Goal: Transaction & Acquisition: Purchase product/service

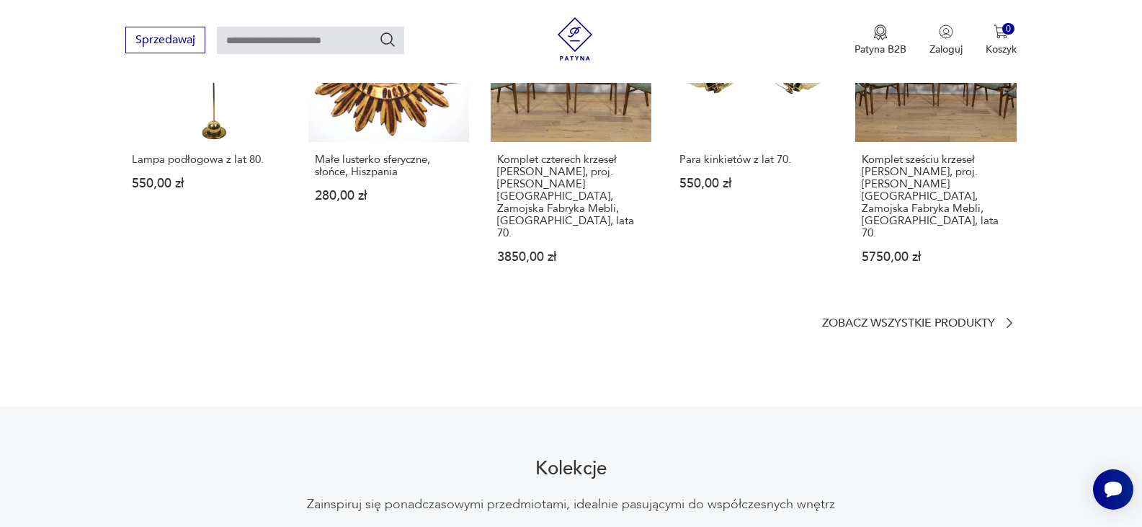
scroll to position [1050, 0]
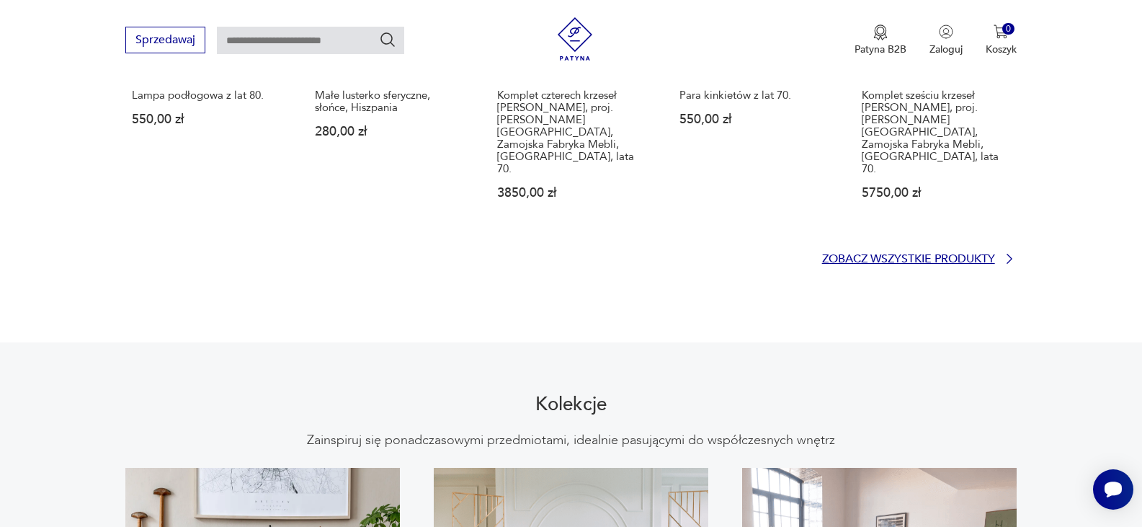
click at [925, 254] on p "Zobacz wszystkie produkty" at bounding box center [908, 258] width 173 height 9
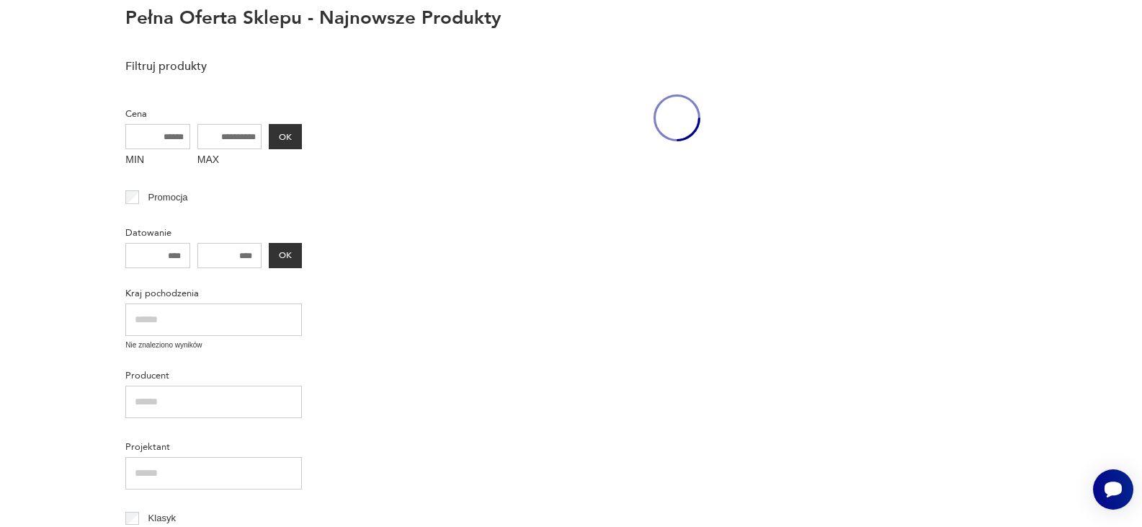
scroll to position [64, 0]
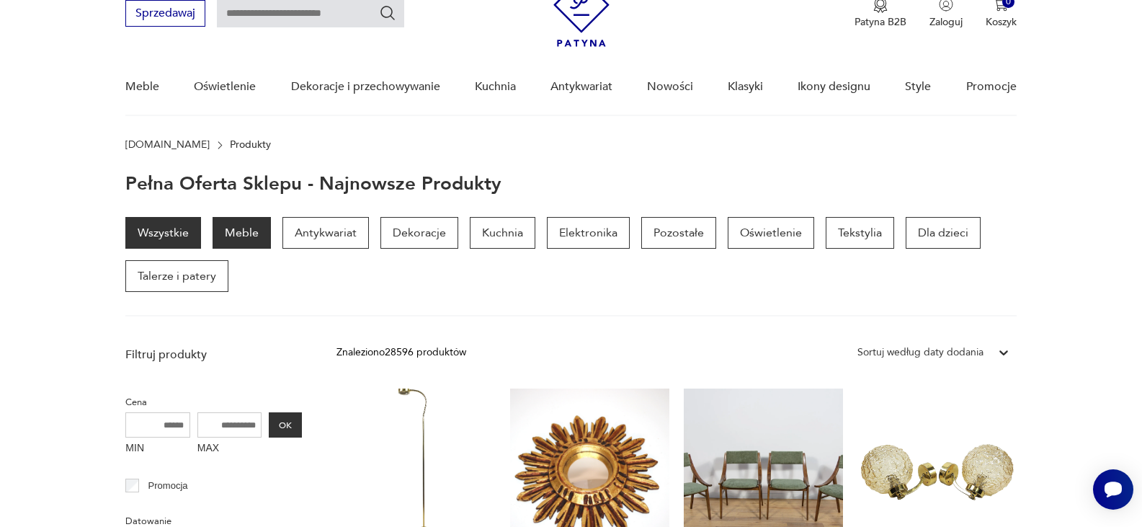
click at [264, 228] on p "Meble" at bounding box center [242, 233] width 58 height 32
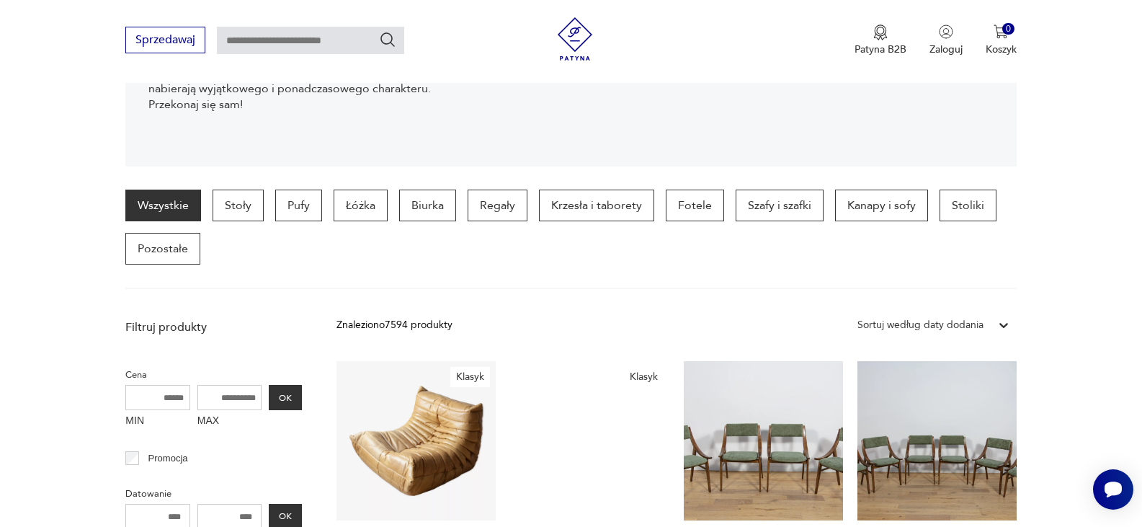
scroll to position [345, 0]
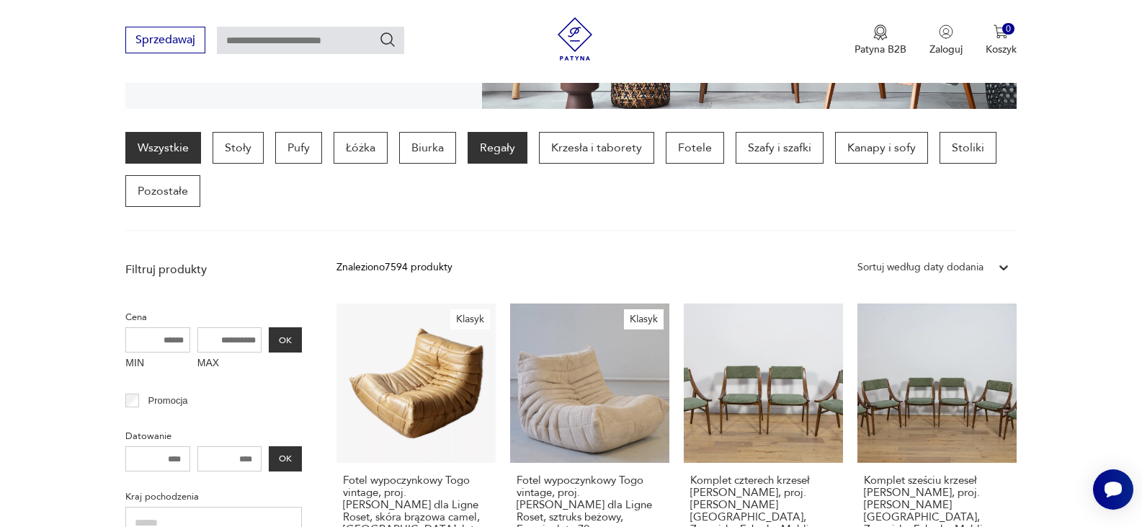
click at [489, 145] on p "Regały" at bounding box center [498, 148] width 60 height 32
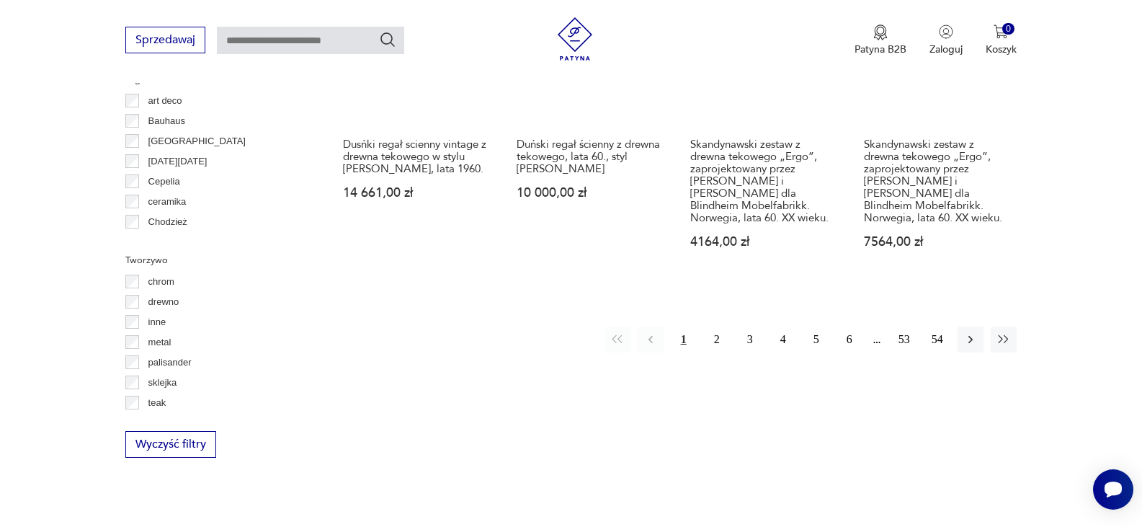
scroll to position [1651, 0]
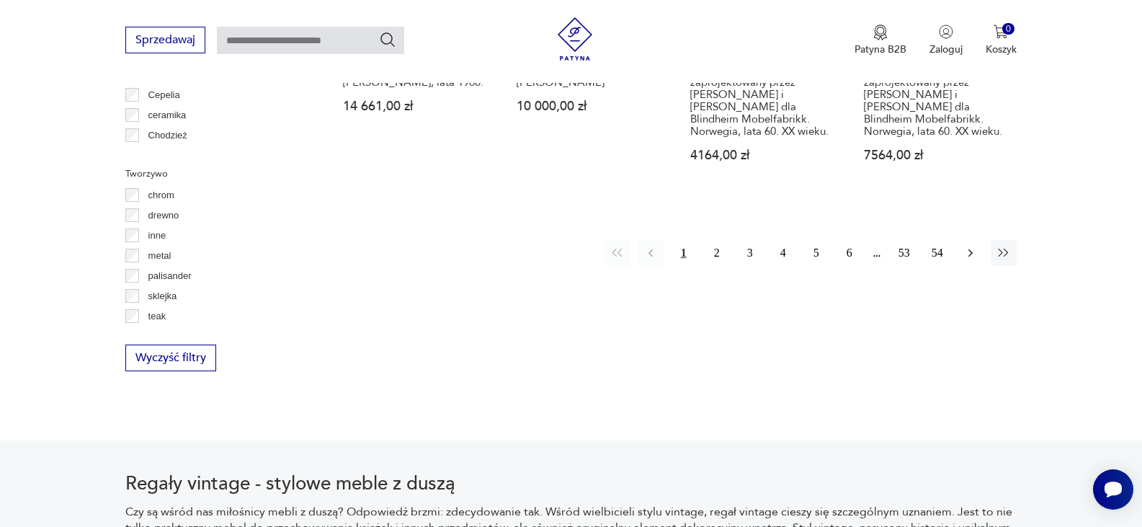
click at [965, 246] on icon "button" at bounding box center [971, 253] width 14 height 14
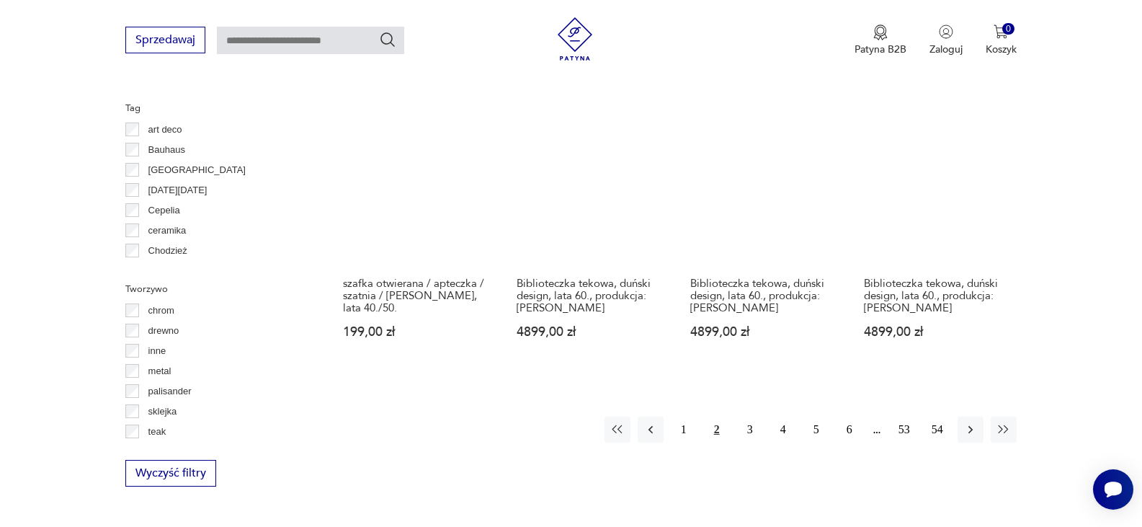
scroll to position [1651, 0]
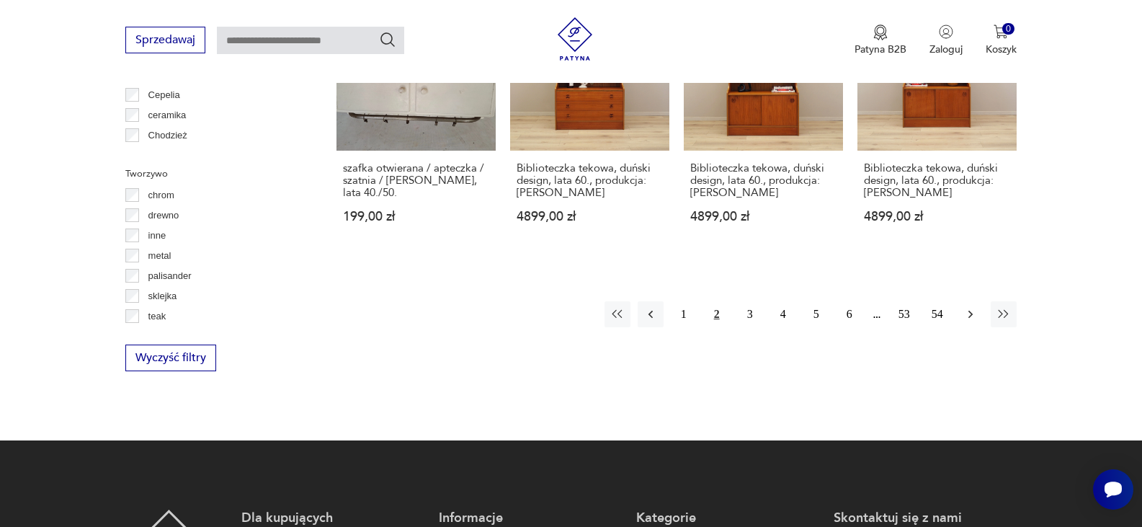
click at [967, 313] on icon "button" at bounding box center [971, 314] width 14 height 14
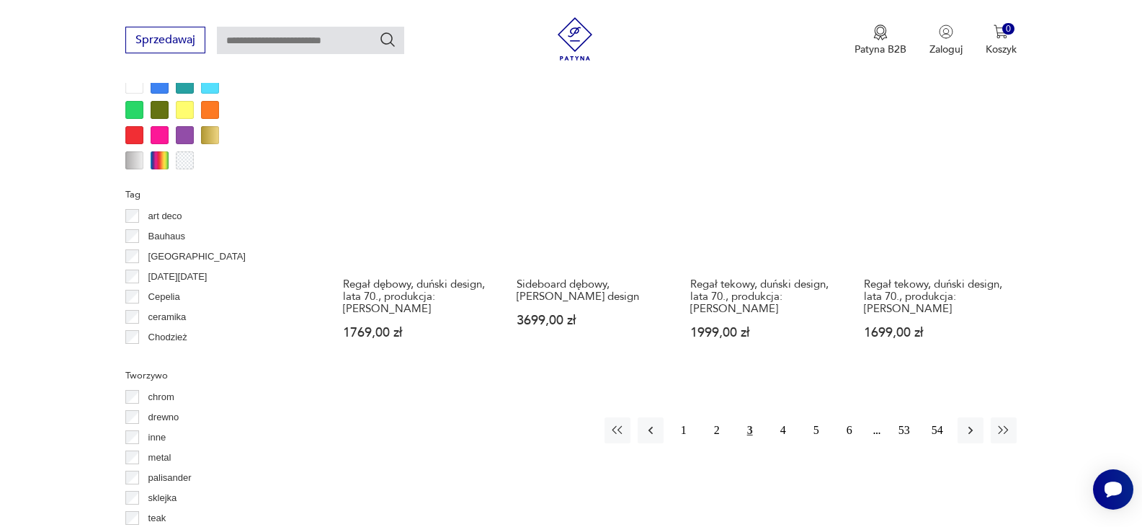
scroll to position [1651, 0]
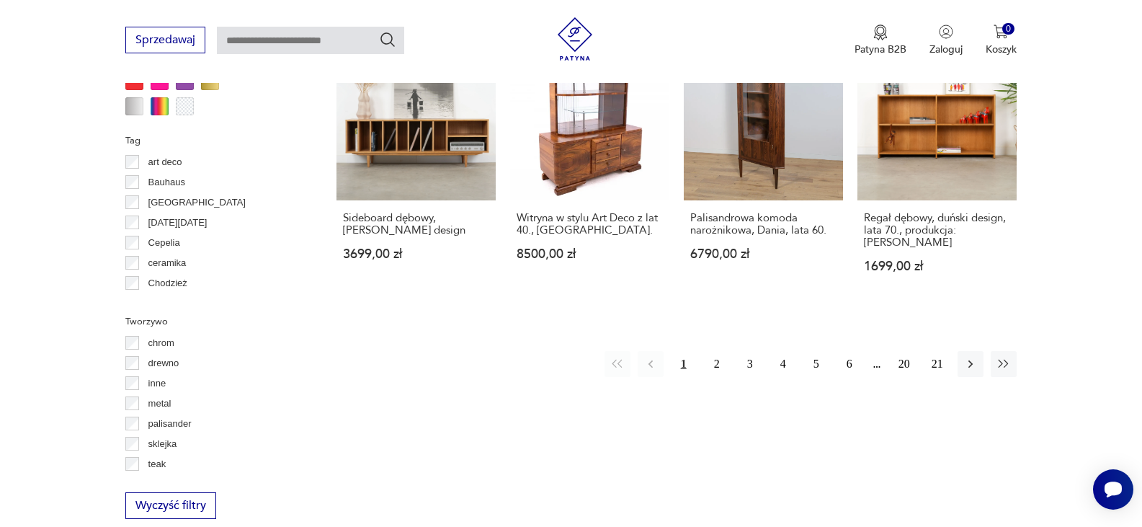
scroll to position [1508, 0]
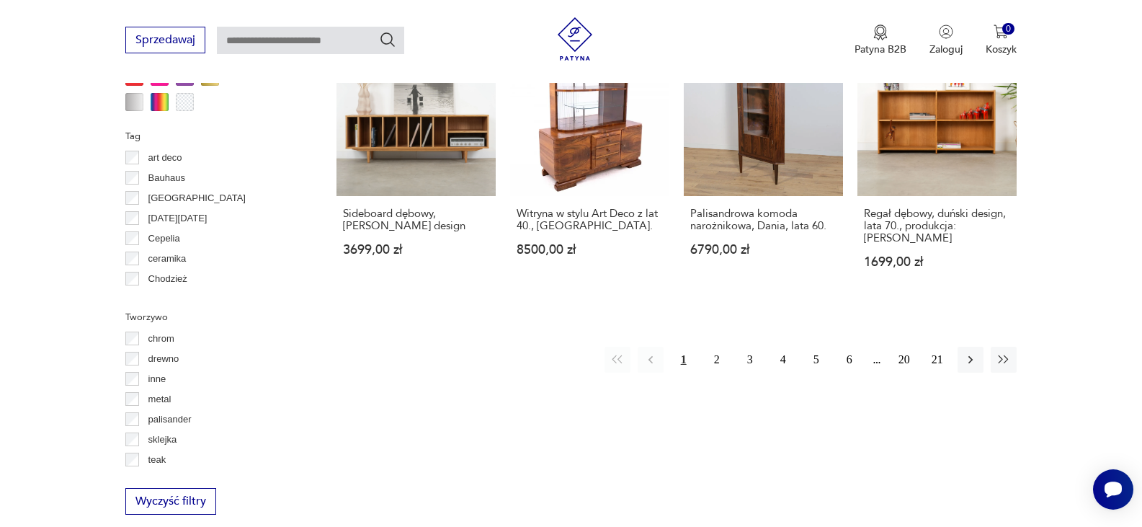
scroll to position [383, 0]
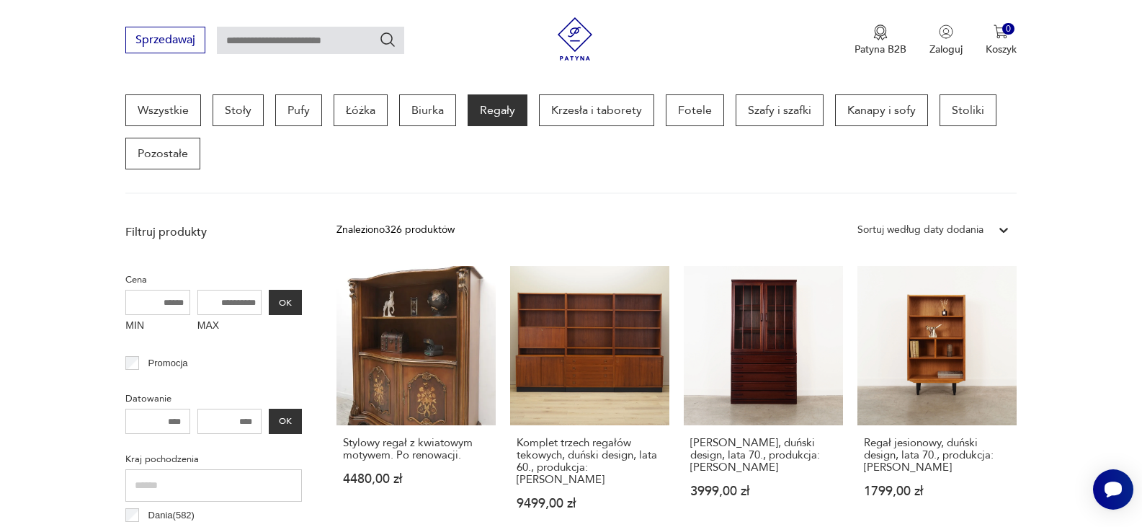
click at [223, 303] on input "MAX" at bounding box center [229, 302] width 65 height 25
type input "****"
click at [296, 306] on button "OK" at bounding box center [285, 302] width 33 height 25
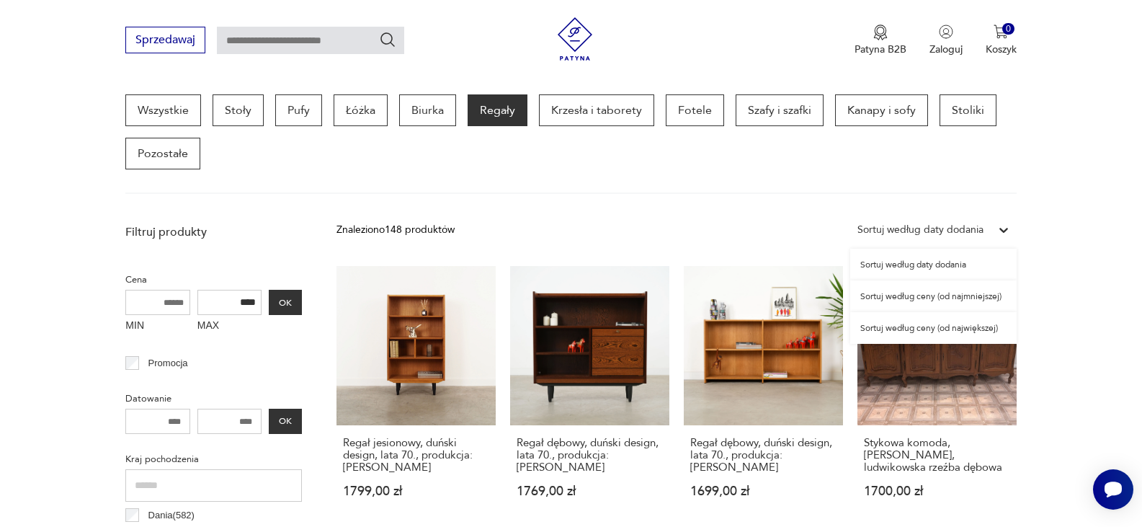
click at [1003, 227] on icon at bounding box center [1004, 230] width 14 height 14
click at [948, 301] on div "Sortuj według ceny (od najmniejszej)" at bounding box center [933, 296] width 166 height 32
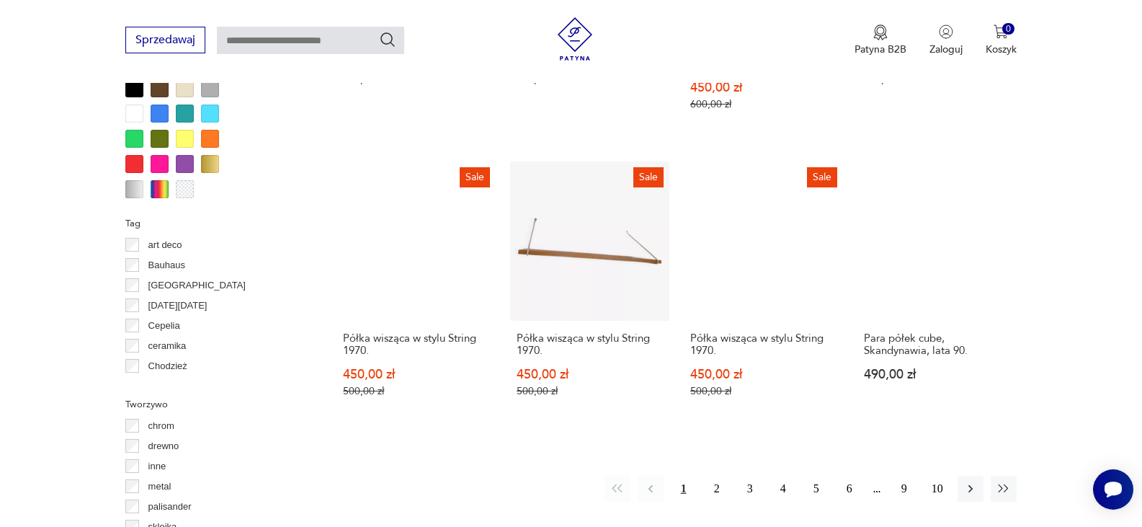
scroll to position [1449, 0]
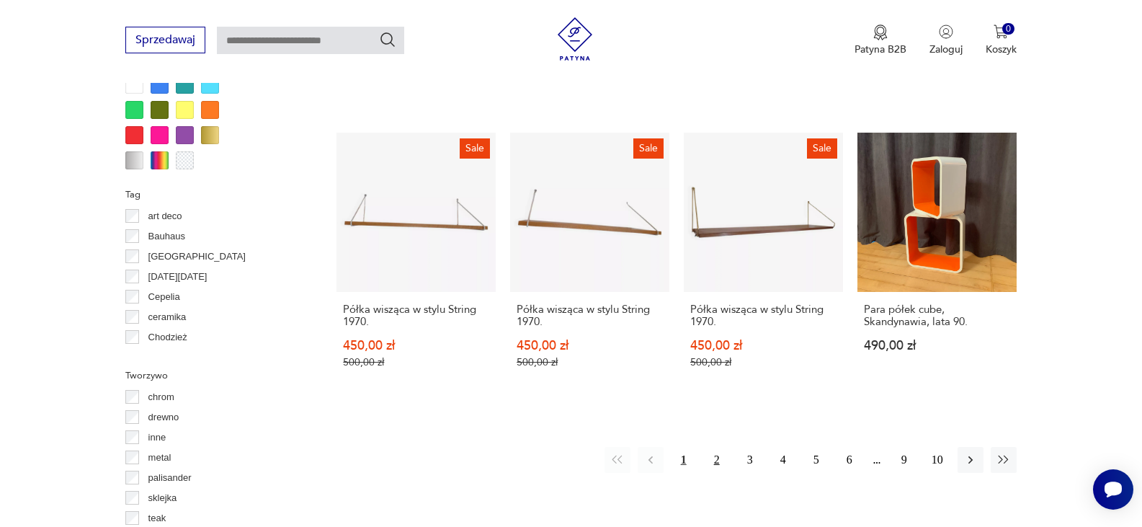
click at [711, 447] on button "2" at bounding box center [717, 460] width 26 height 26
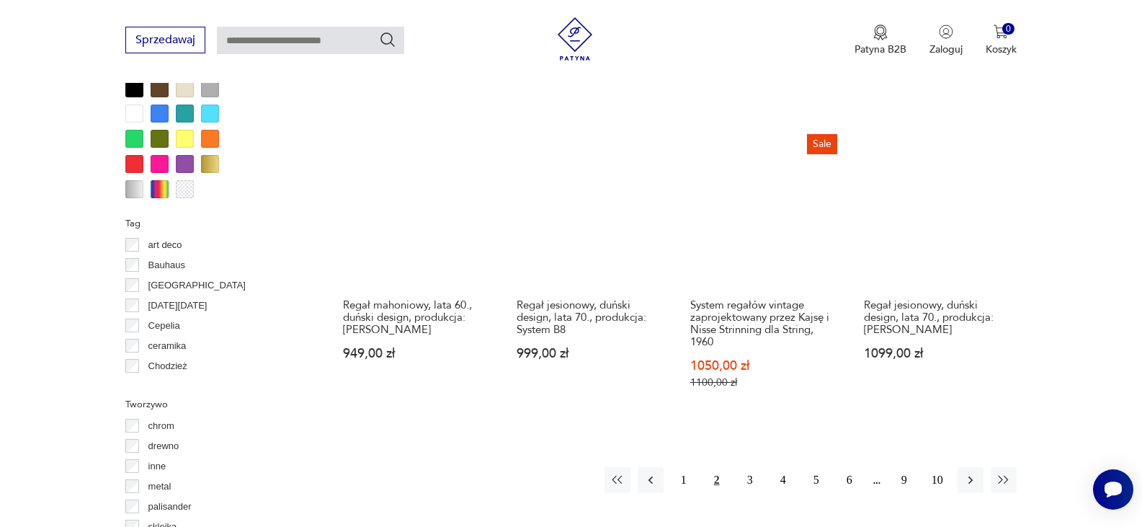
scroll to position [1449, 0]
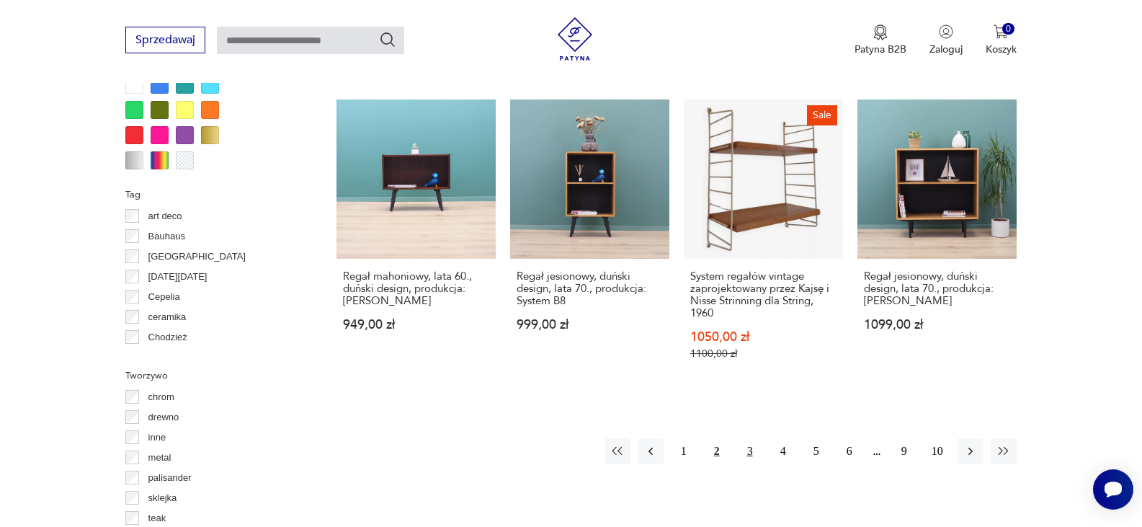
click at [746, 438] on button "3" at bounding box center [750, 451] width 26 height 26
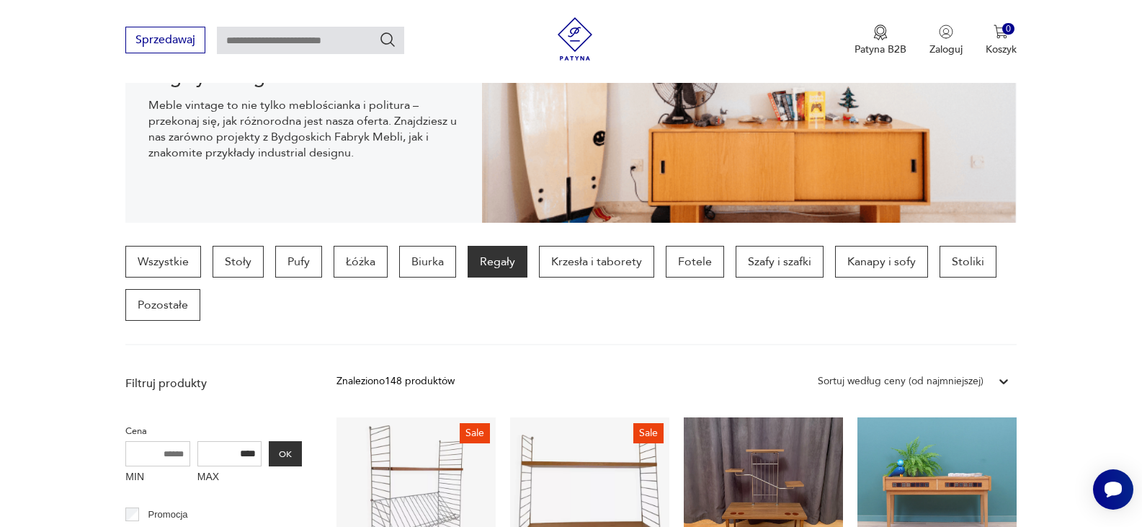
scroll to position [282, 0]
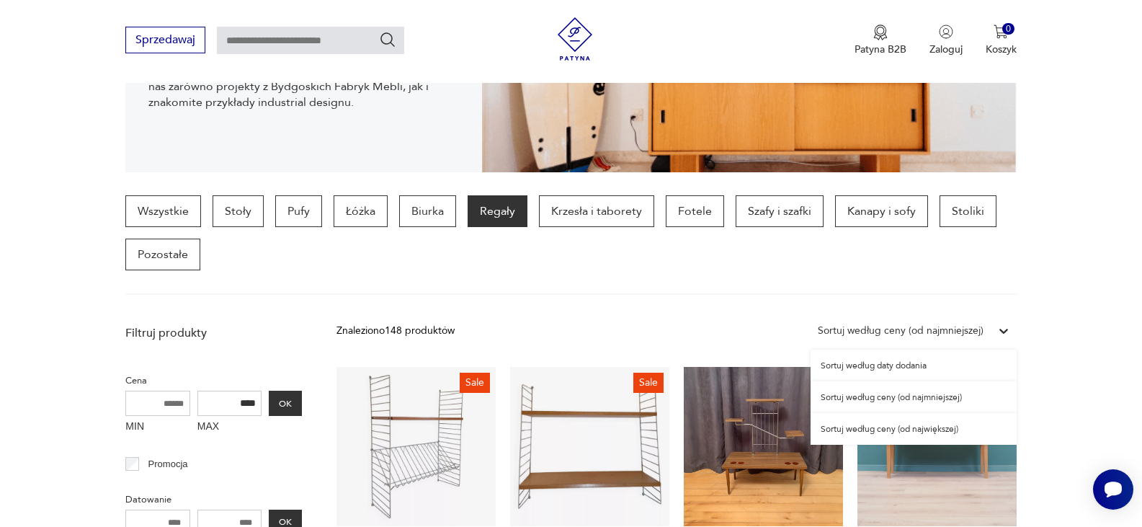
click at [1005, 333] on icon at bounding box center [1004, 331] width 14 height 14
click at [946, 365] on div "Sortuj według daty dodania" at bounding box center [914, 366] width 206 height 32
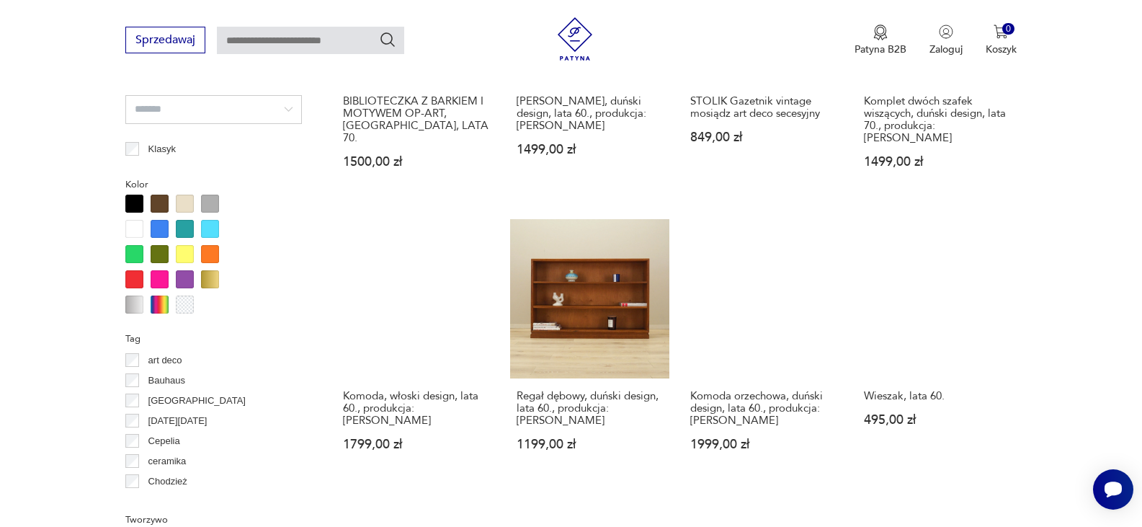
scroll to position [1334, 0]
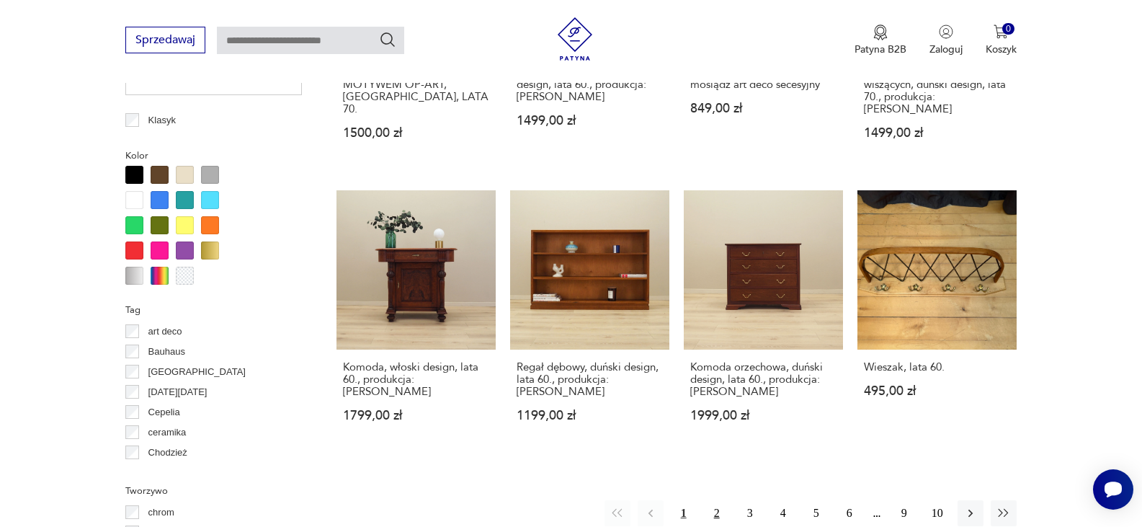
click at [718, 500] on button "2" at bounding box center [717, 513] width 26 height 26
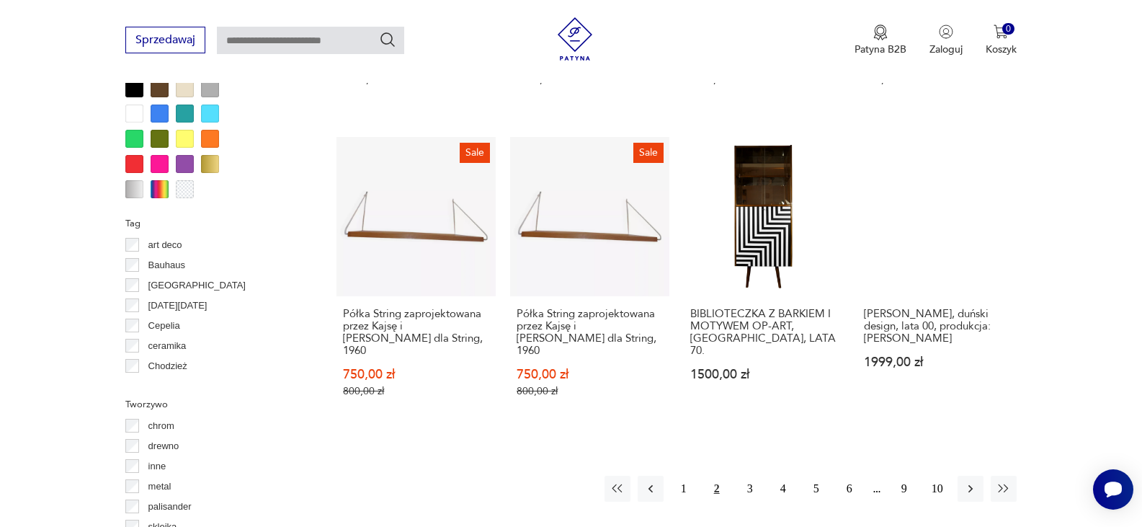
scroll to position [1536, 0]
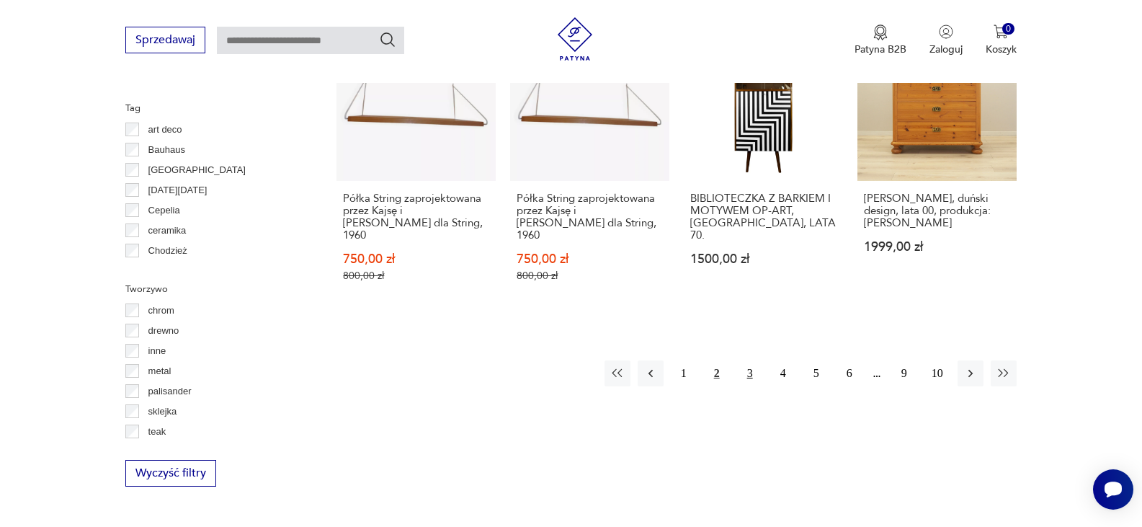
click at [751, 360] on button "3" at bounding box center [750, 373] width 26 height 26
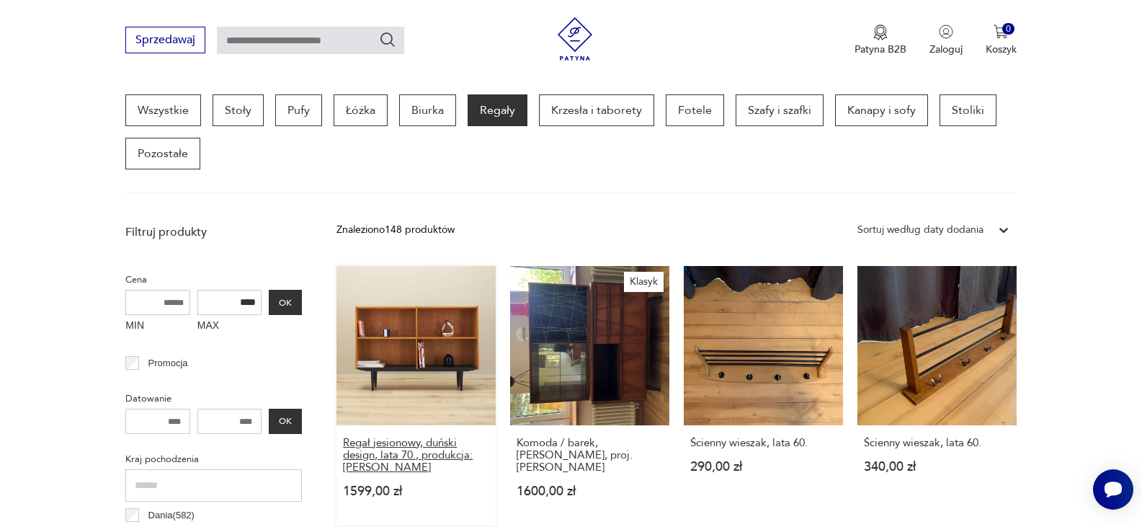
click at [395, 443] on h3 "Regał jesionowy, duński design, lata 70., produkcja: [PERSON_NAME]" at bounding box center [416, 455] width 146 height 37
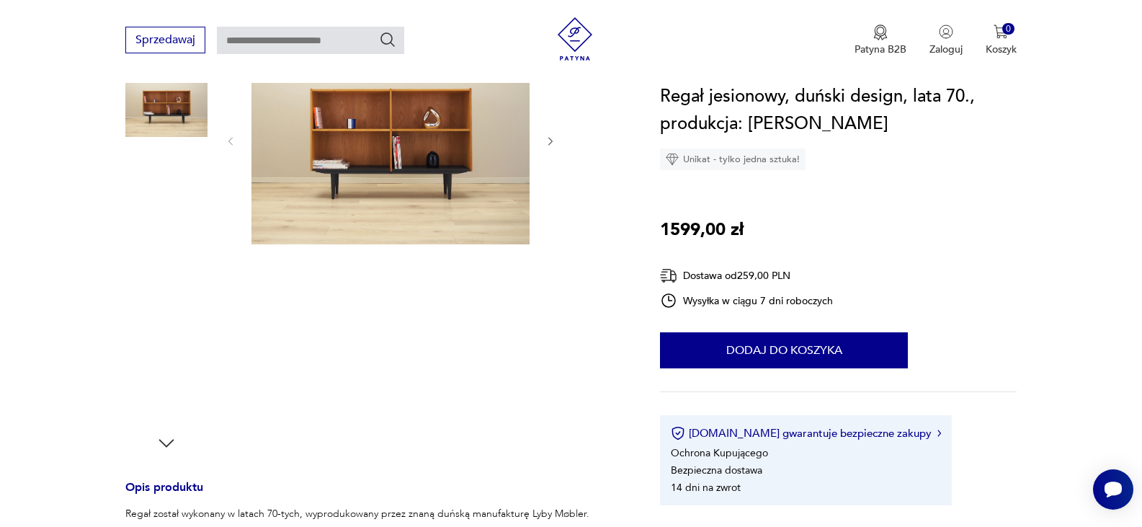
scroll to position [432, 0]
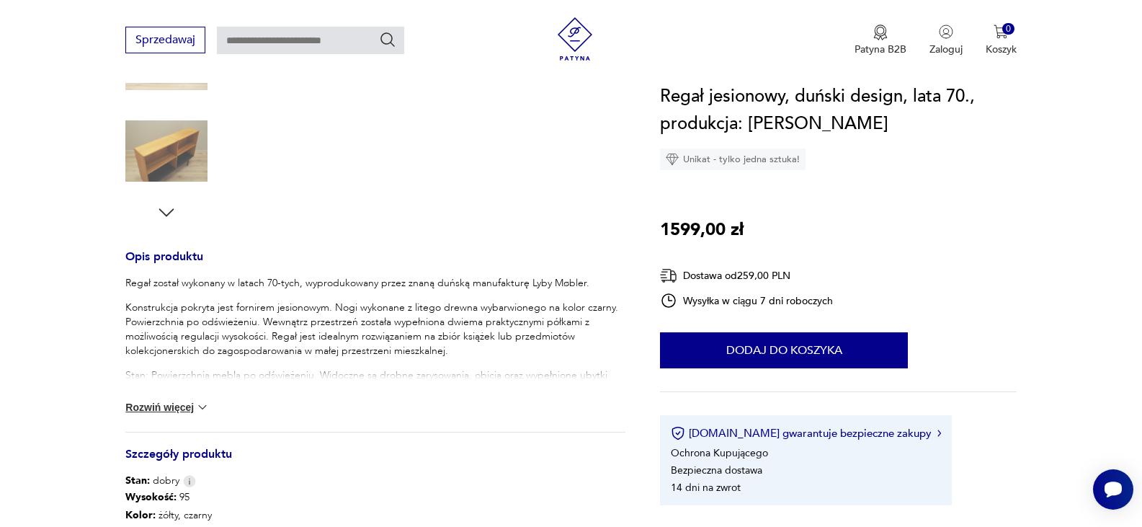
click at [177, 408] on button "Rozwiń więcej" at bounding box center [167, 407] width 84 height 14
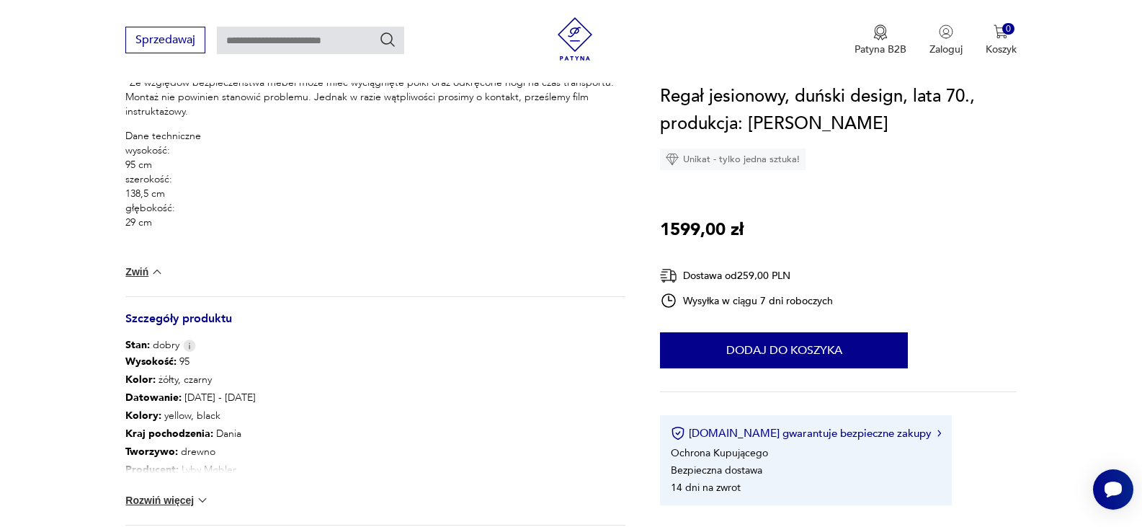
scroll to position [951, 0]
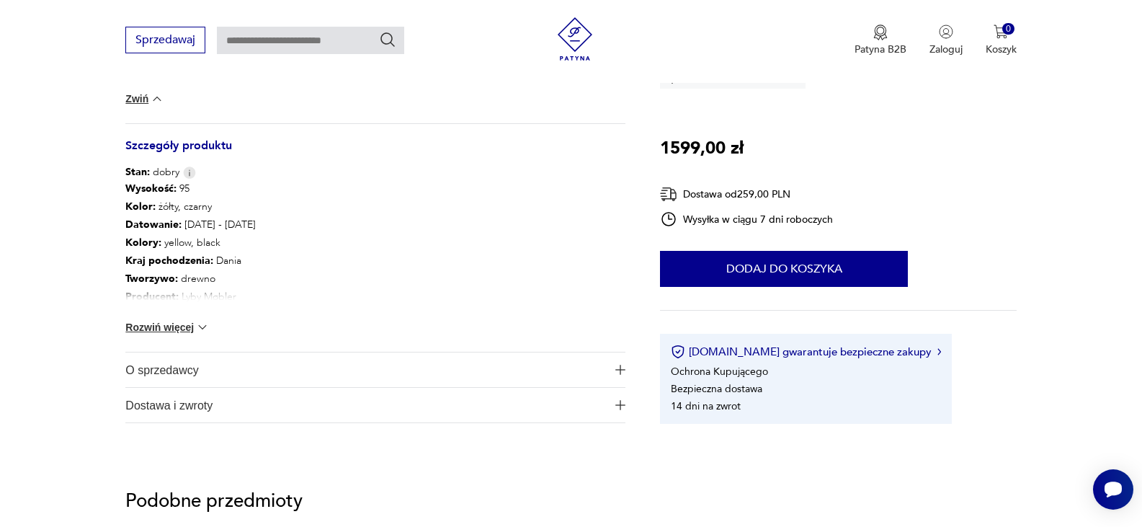
click at [194, 328] on button "Rozwiń więcej" at bounding box center [167, 327] width 84 height 14
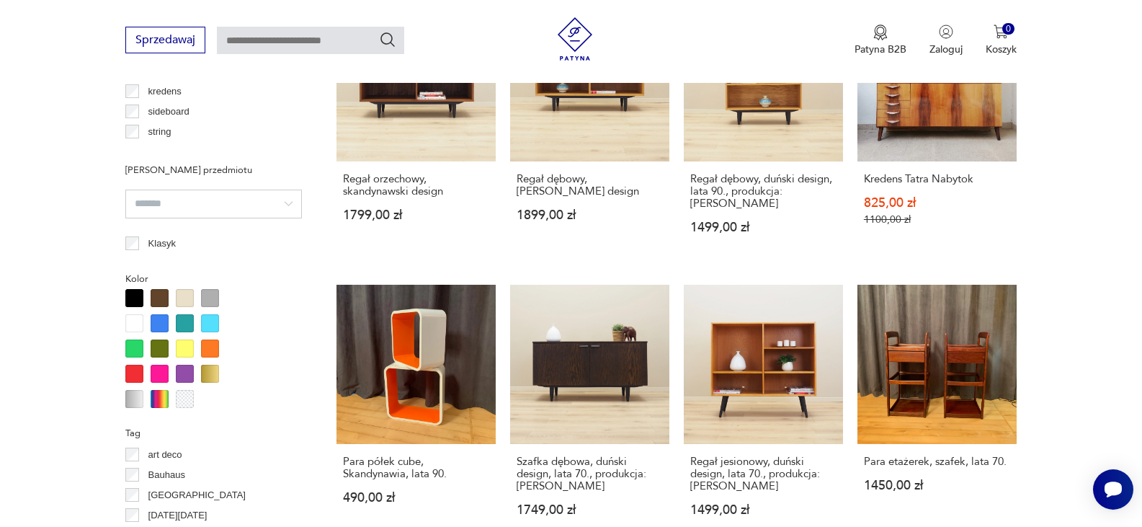
scroll to position [1268, 0]
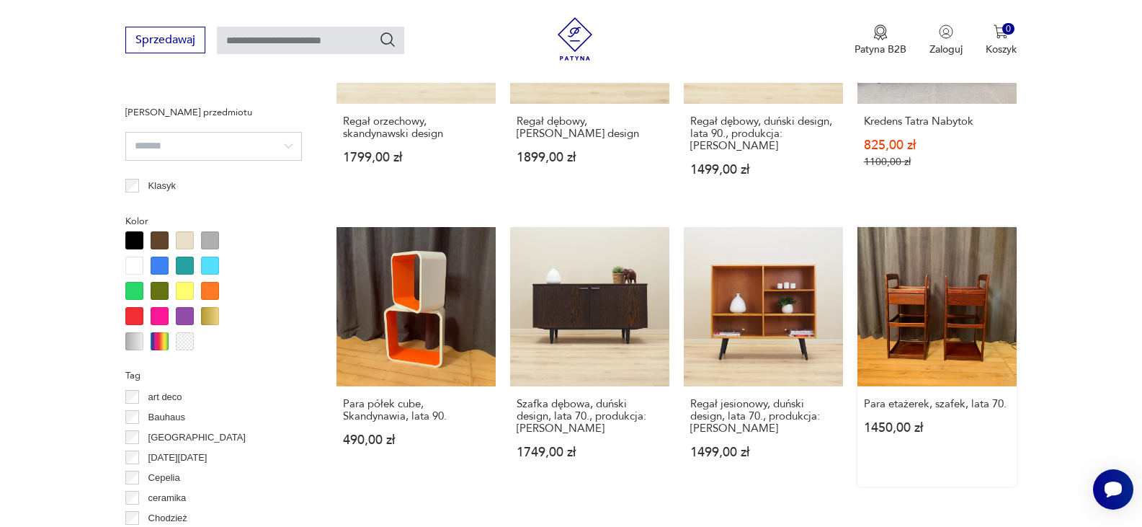
click at [945, 337] on link "Para etażerek, szafek, lata 70. 1450,00 zł" at bounding box center [937, 356] width 159 height 259
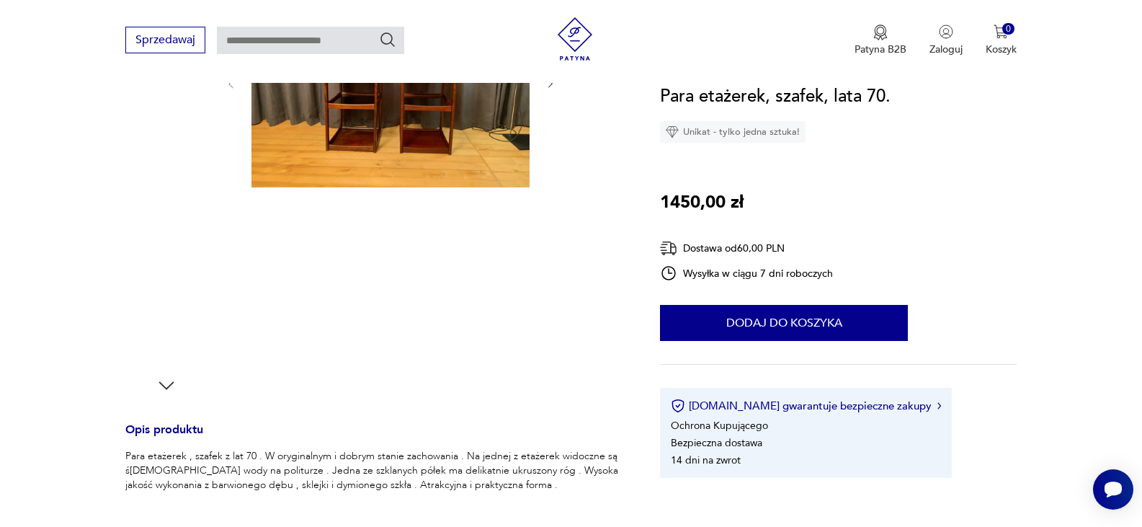
scroll to position [231, 0]
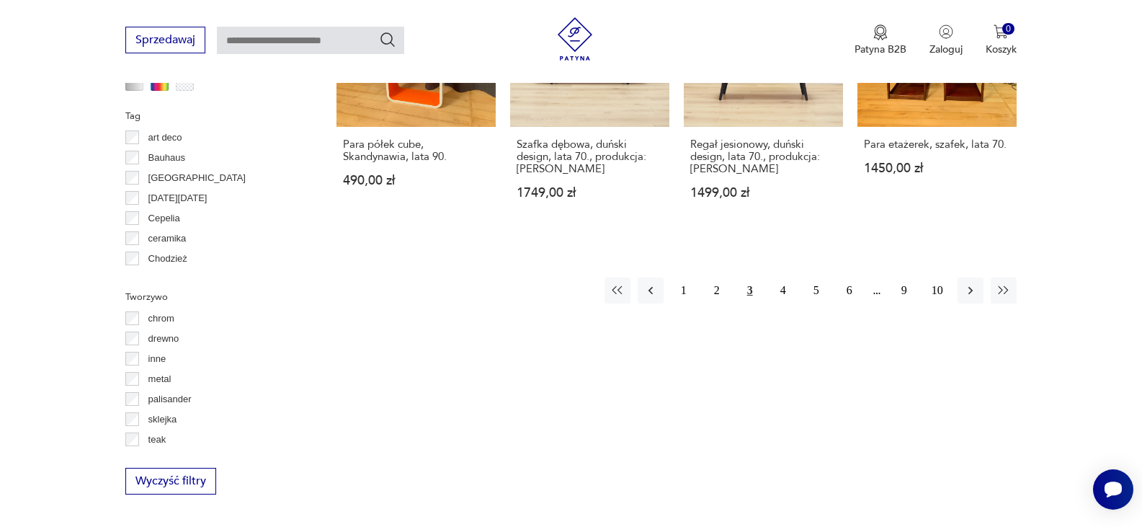
scroll to position [1557, 0]
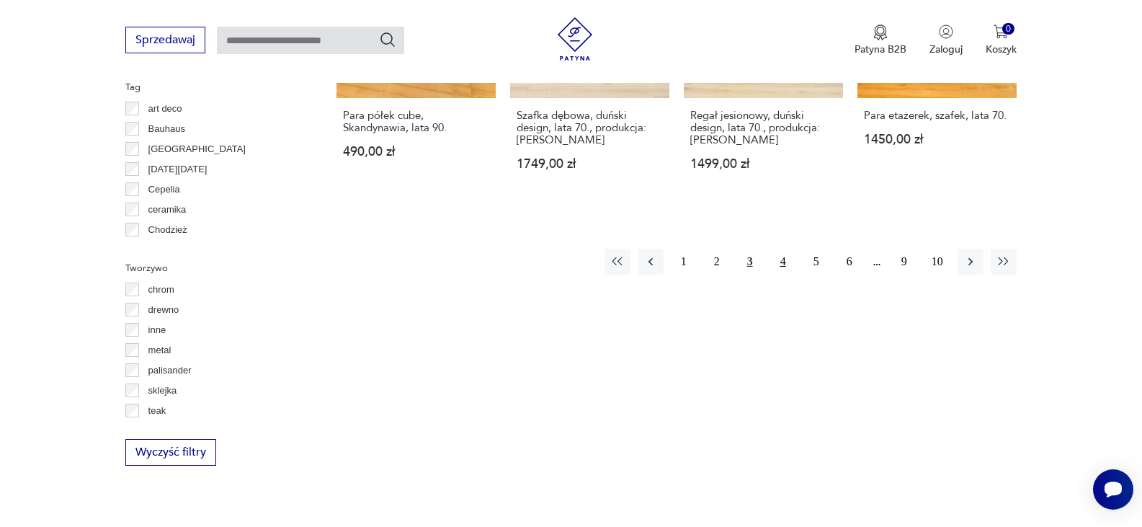
click at [784, 257] on button "4" at bounding box center [783, 262] width 26 height 26
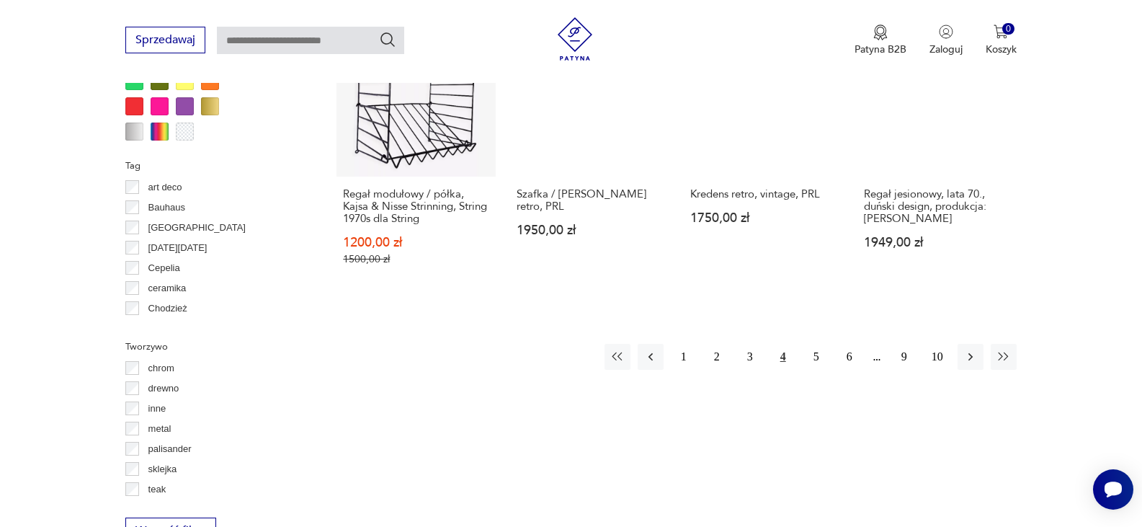
scroll to position [1507, 0]
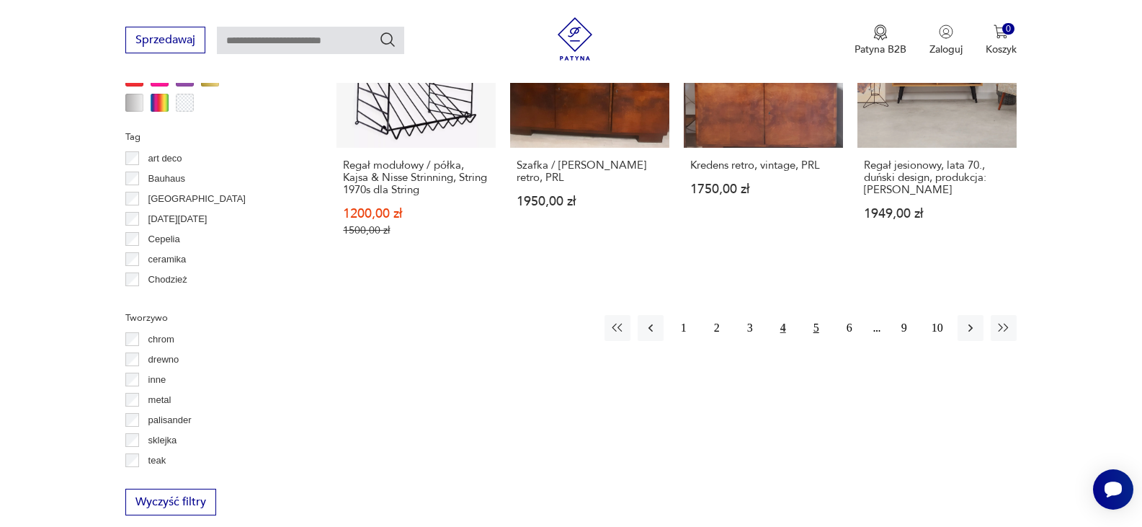
click at [817, 315] on button "5" at bounding box center [817, 328] width 26 height 26
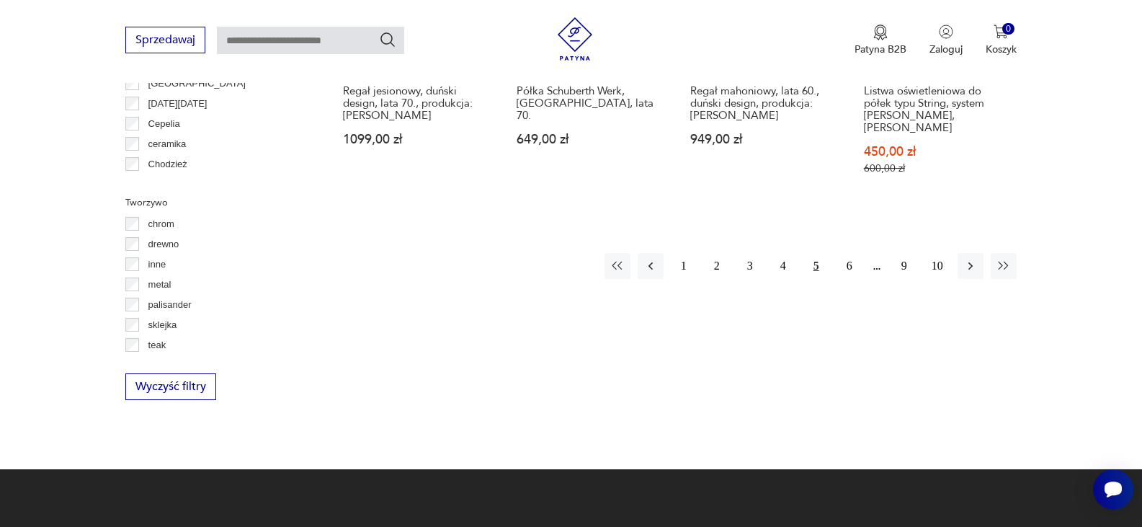
scroll to position [1680, 0]
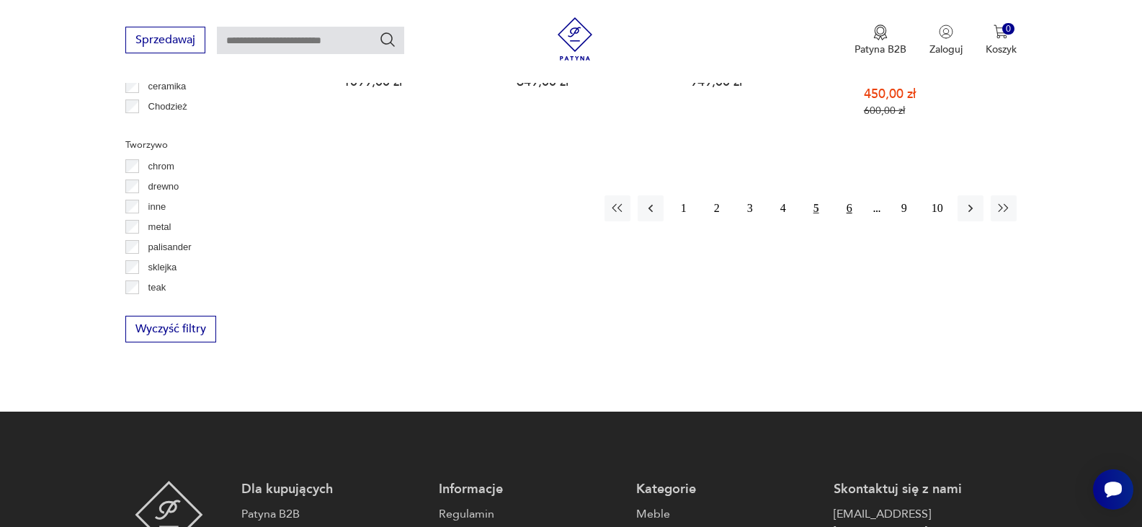
click at [855, 195] on button "6" at bounding box center [850, 208] width 26 height 26
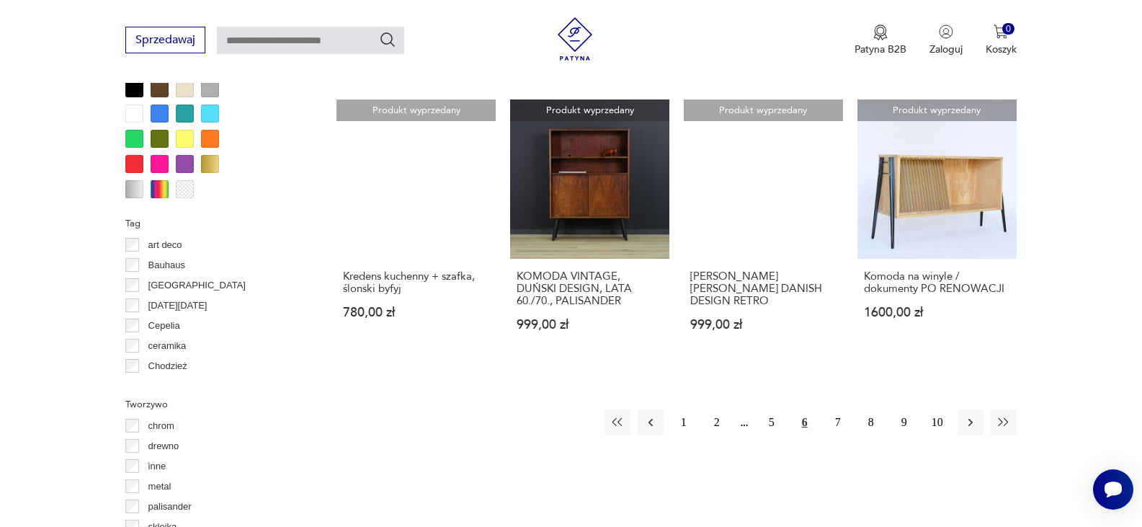
scroll to position [1565, 0]
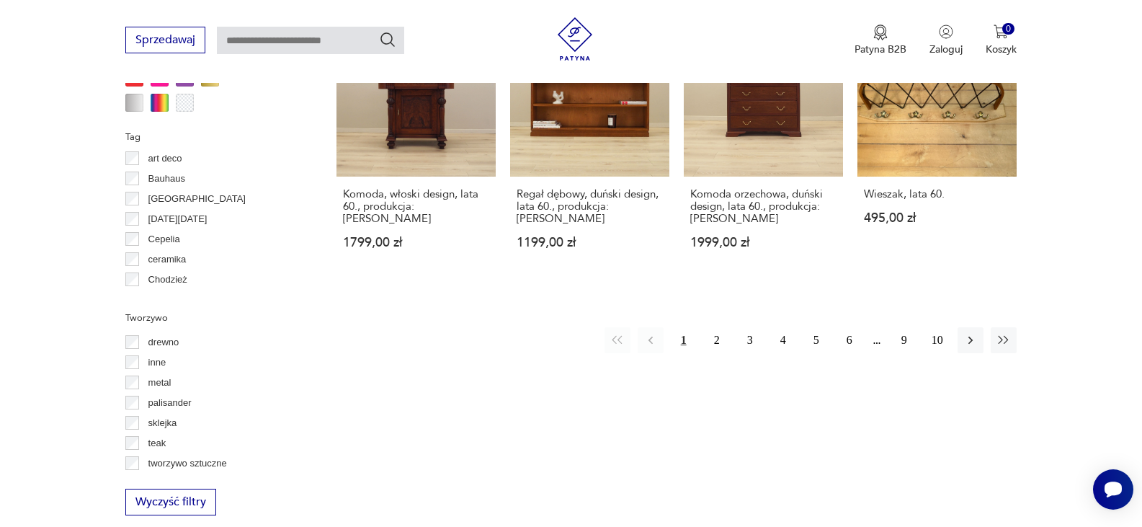
scroll to position [1536, 0]
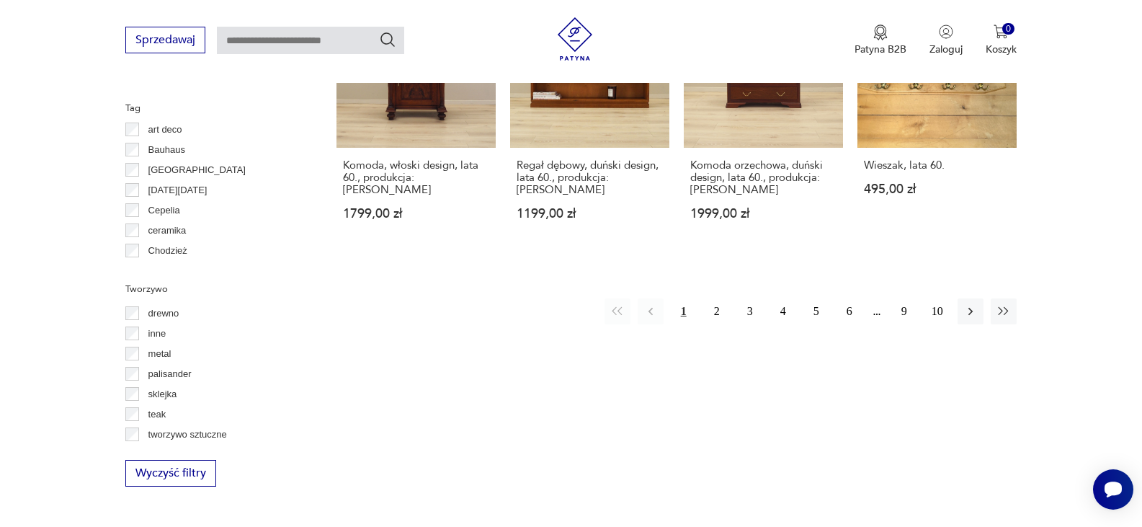
scroll to position [383, 0]
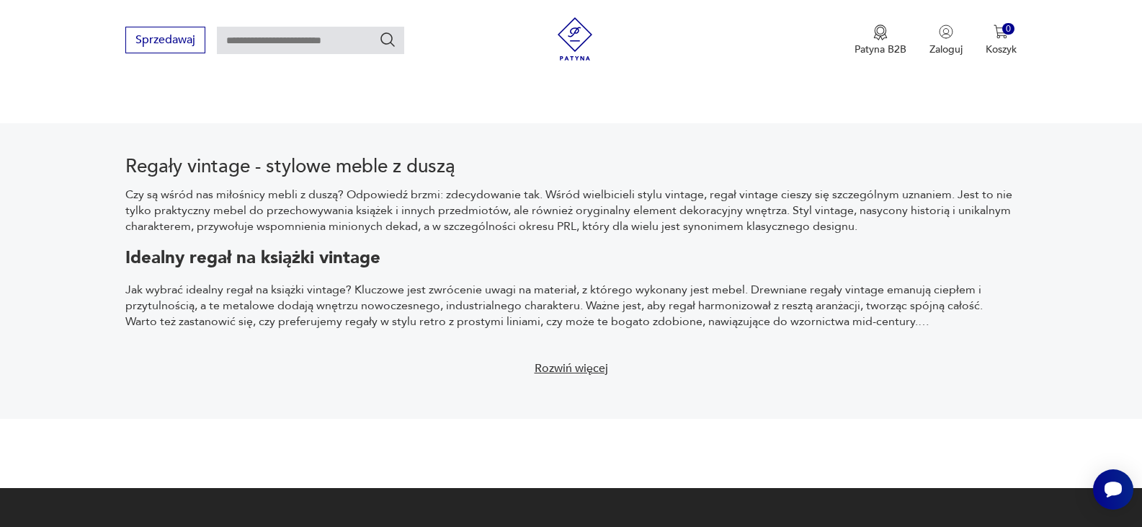
scroll to position [1997, 0]
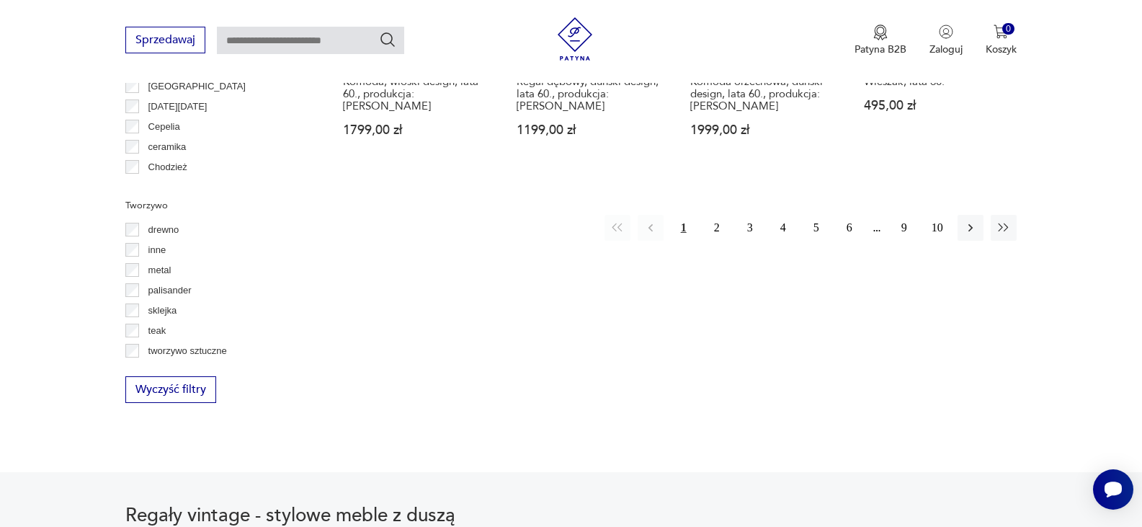
scroll to position [1645, 0]
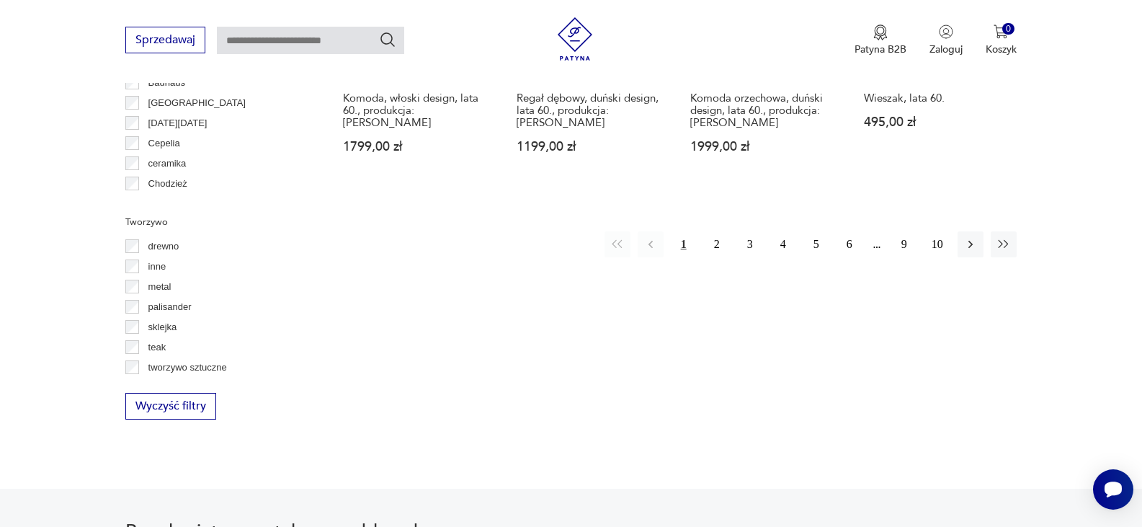
scroll to position [1677, 0]
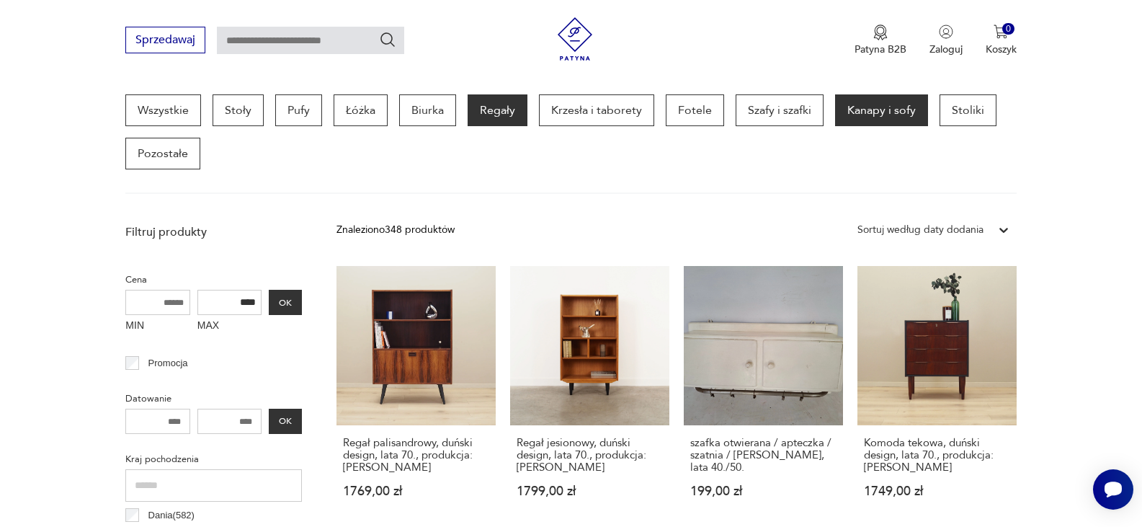
click at [889, 118] on p "Kanapy i sofy" at bounding box center [881, 110] width 93 height 32
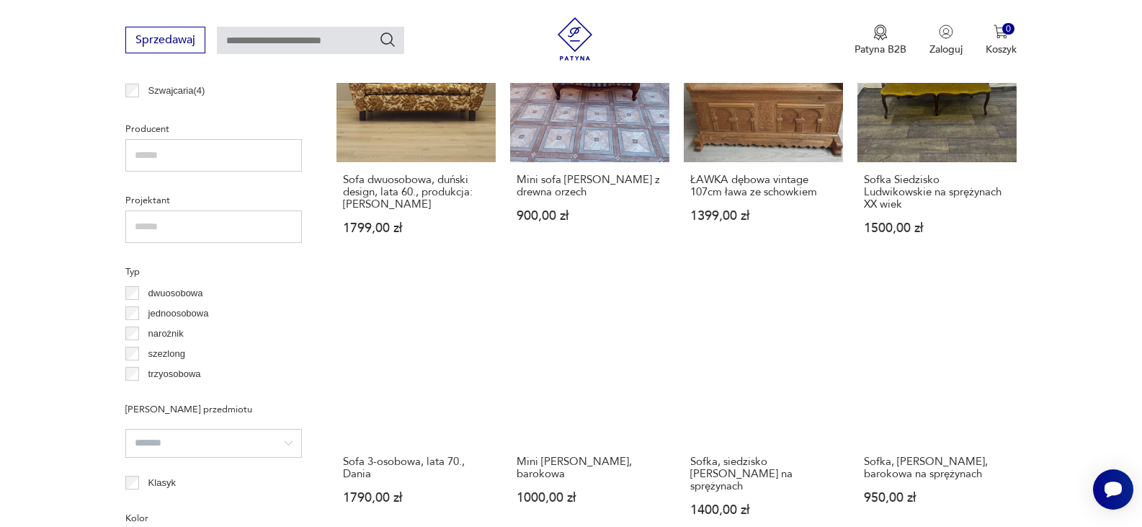
scroll to position [936, 0]
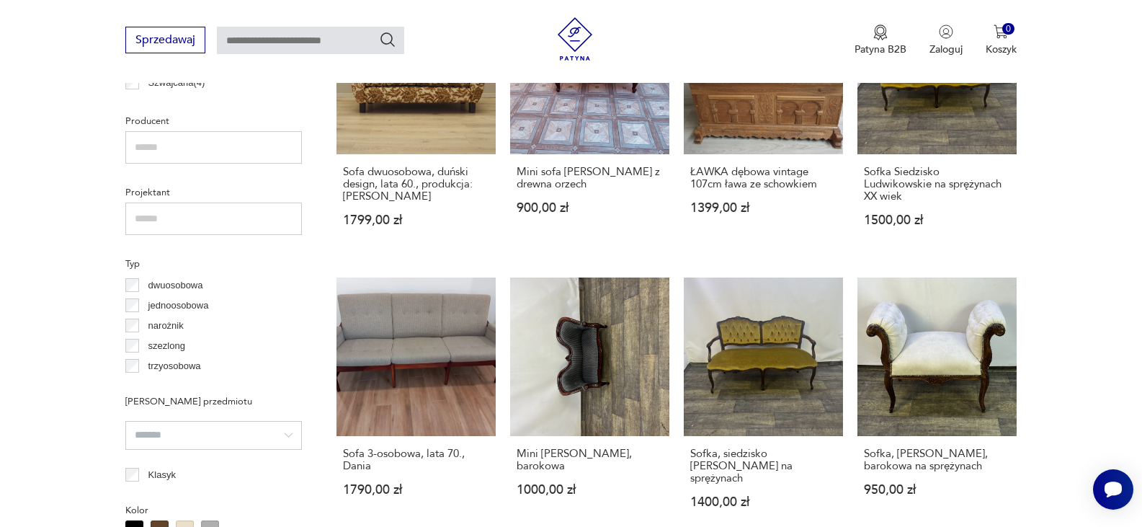
scroll to position [383, 0]
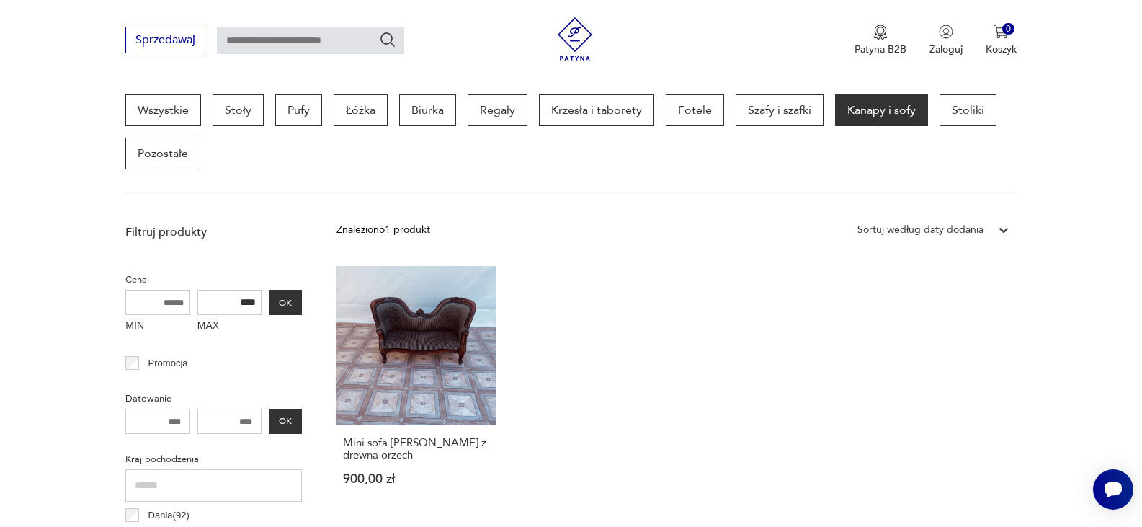
click at [237, 303] on input "****" at bounding box center [229, 302] width 65 height 25
type input "****"
click at [278, 295] on button "OK" at bounding box center [285, 302] width 33 height 25
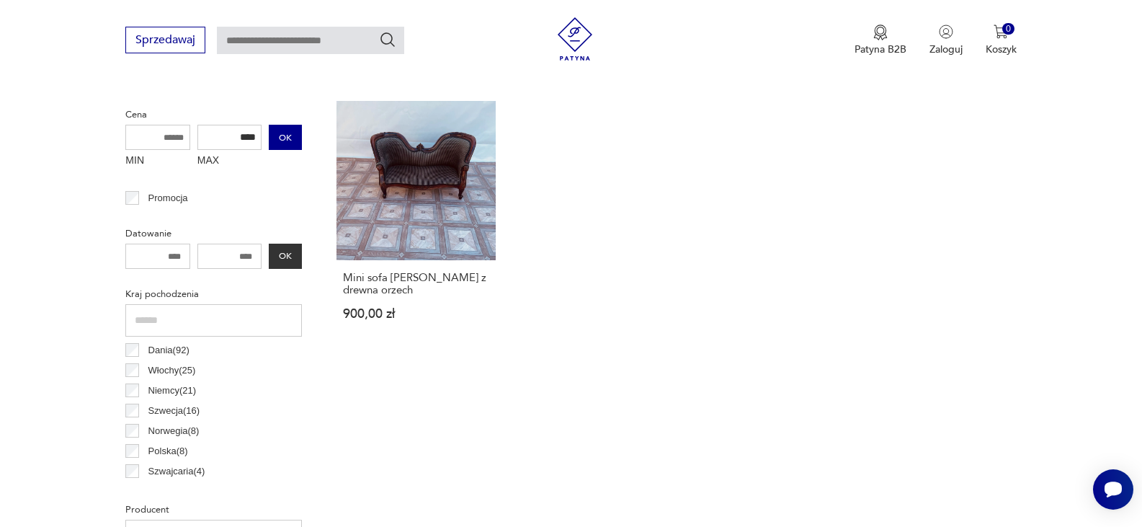
scroll to position [597, 0]
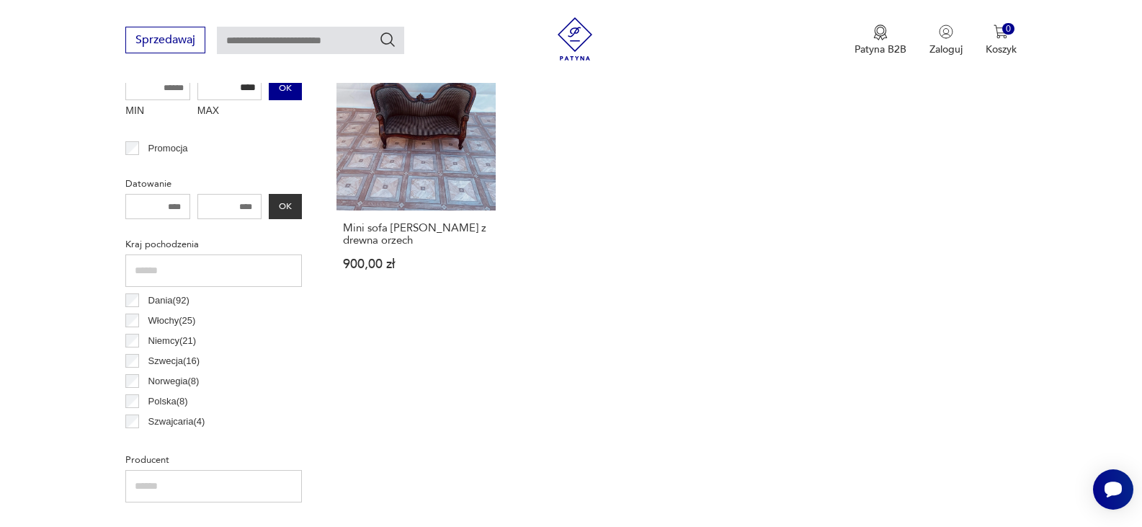
click at [297, 83] on button "OK" at bounding box center [285, 87] width 33 height 25
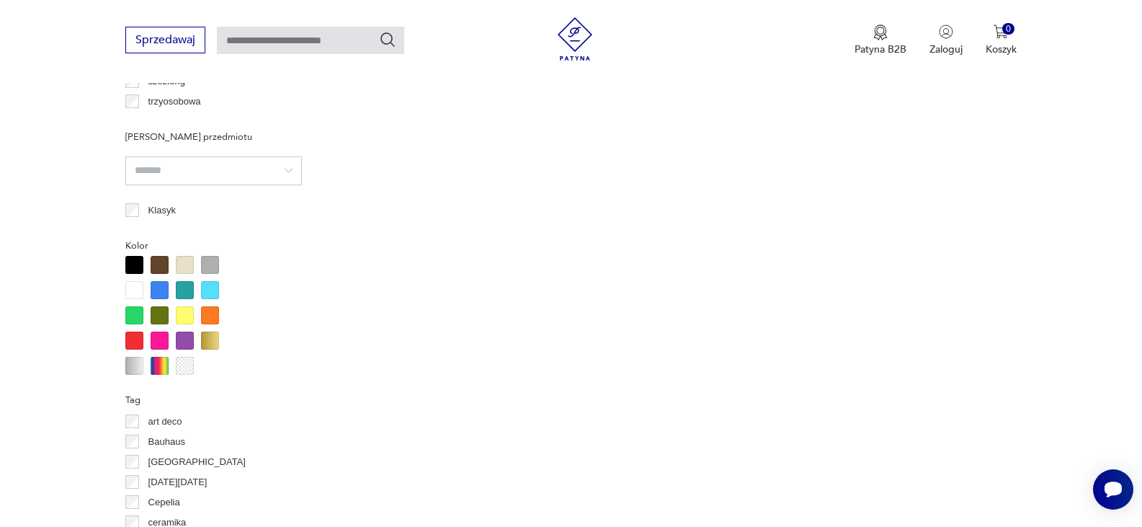
scroll to position [1221, 0]
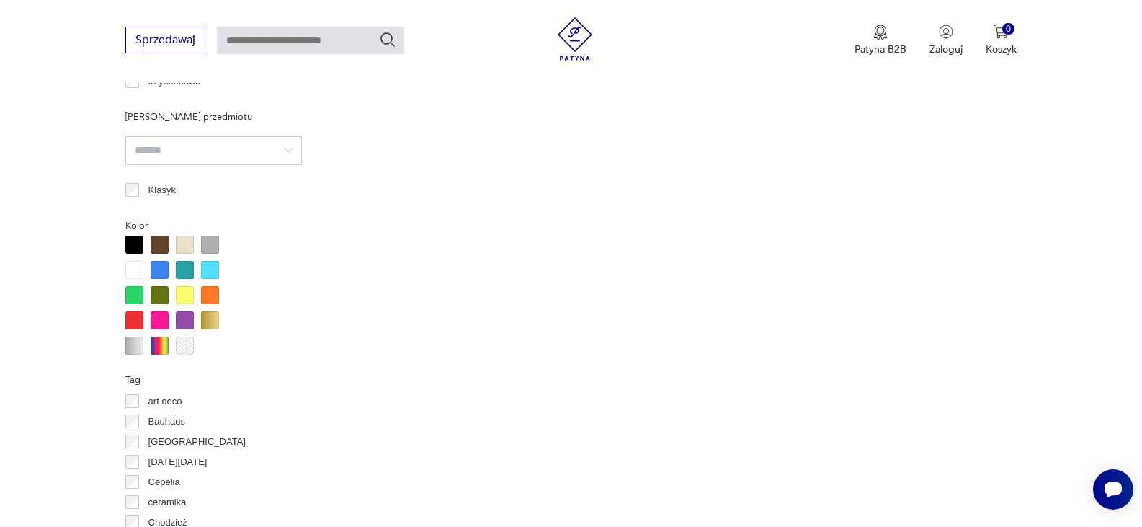
drag, startPoint x: 1138, startPoint y: 311, endPoint x: 1151, endPoint y: 481, distance: 169.8
click at [1142, 479] on html "Cenimy prywatność użytkowników Używamy plików cookie, aby poprawić jakość przeg…" at bounding box center [571, 213] width 1142 height 2869
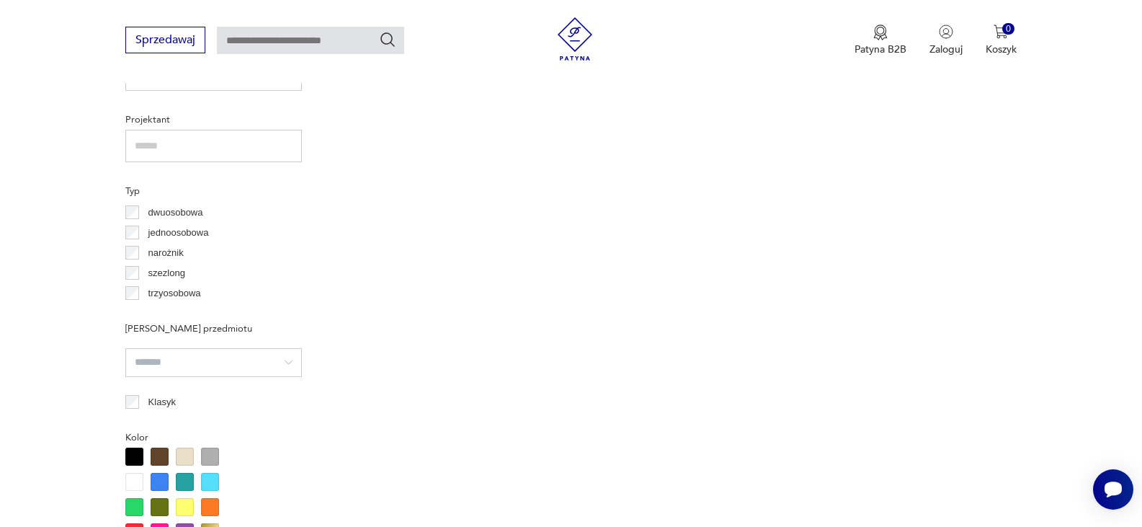
scroll to position [1038, 0]
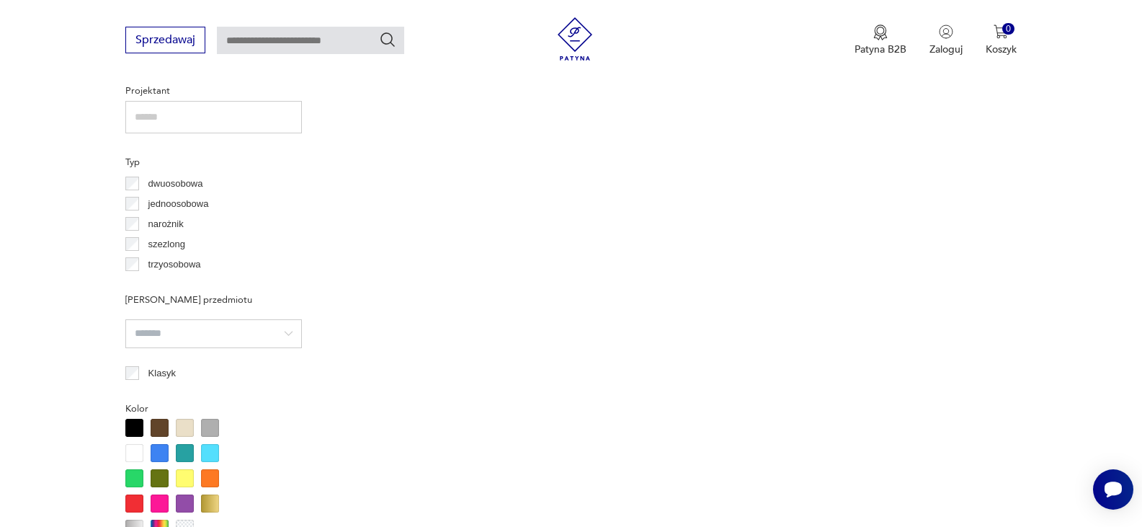
scroll to position [383, 0]
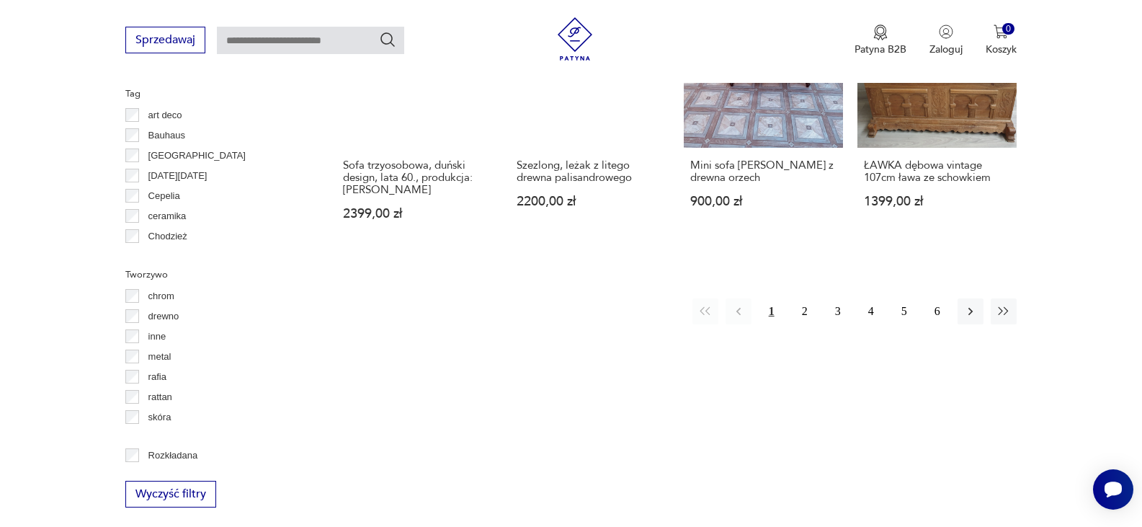
scroll to position [1651, 0]
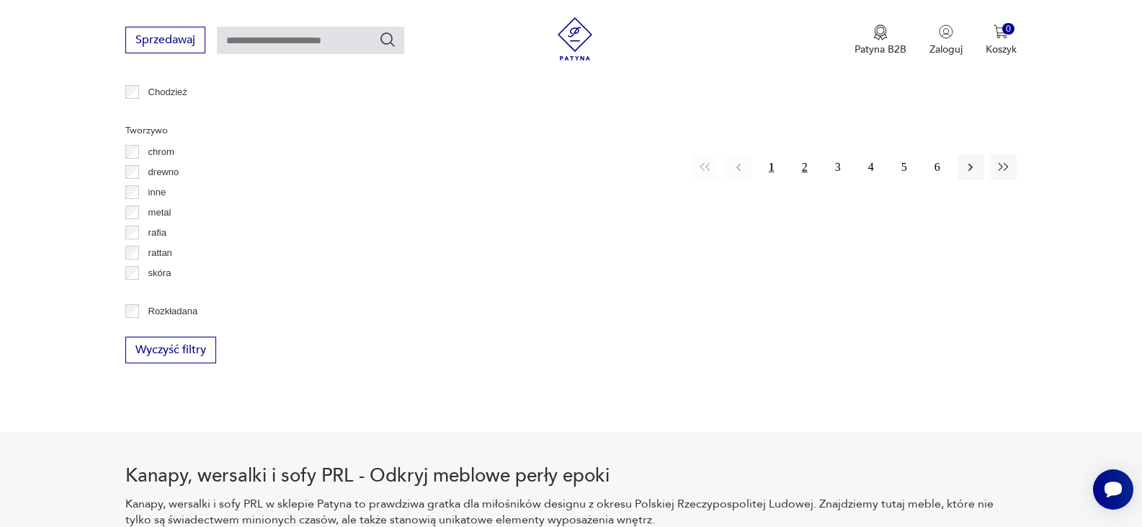
click at [805, 169] on button "2" at bounding box center [805, 167] width 26 height 26
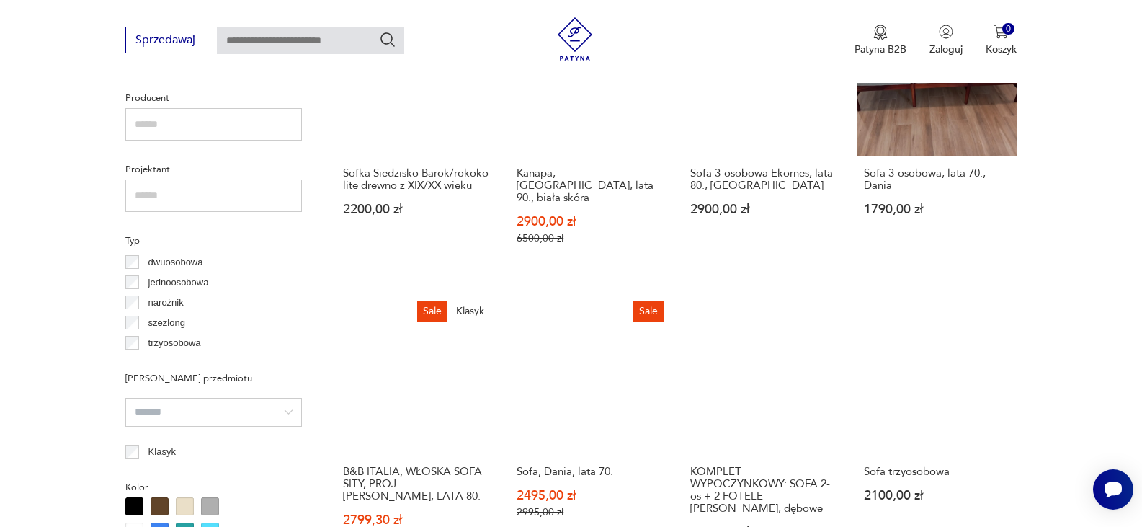
scroll to position [1017, 0]
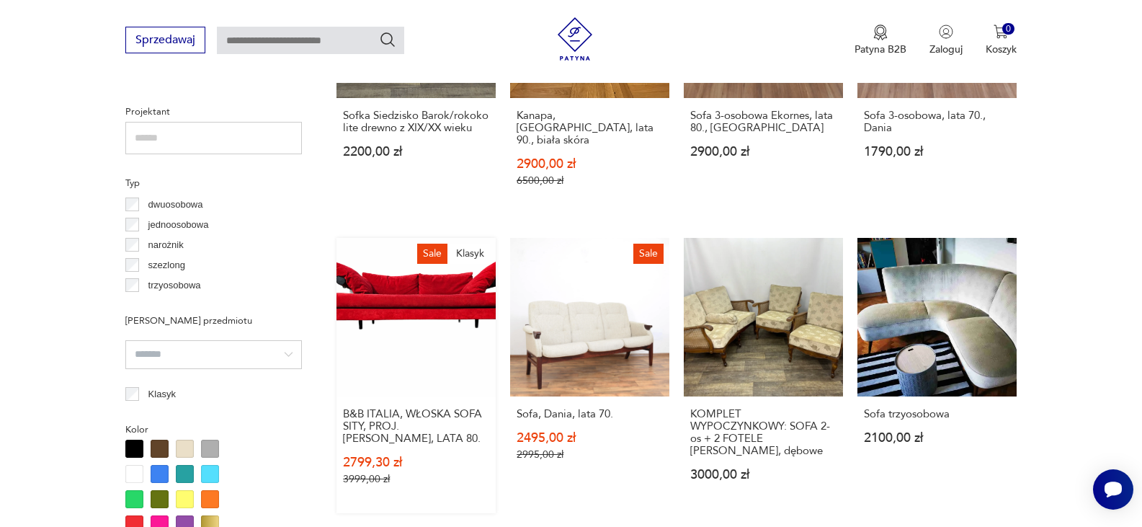
click at [419, 283] on link "Sale Klasyk B&B ITALIA, WŁOSKA SOFA SITY, PROJ. [PERSON_NAME], LATA 80. 2799,30…" at bounding box center [416, 376] width 159 height 276
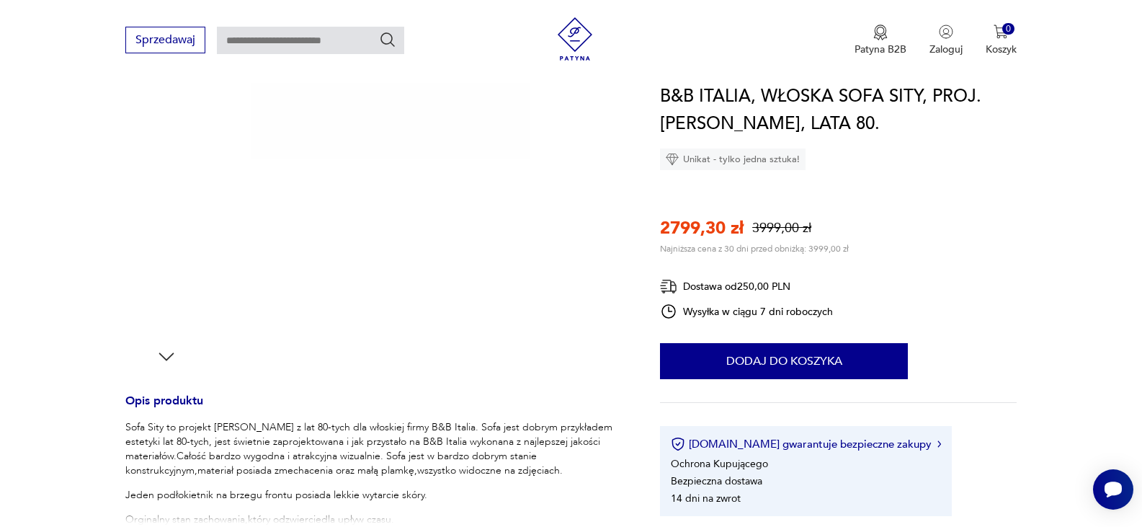
scroll to position [375, 0]
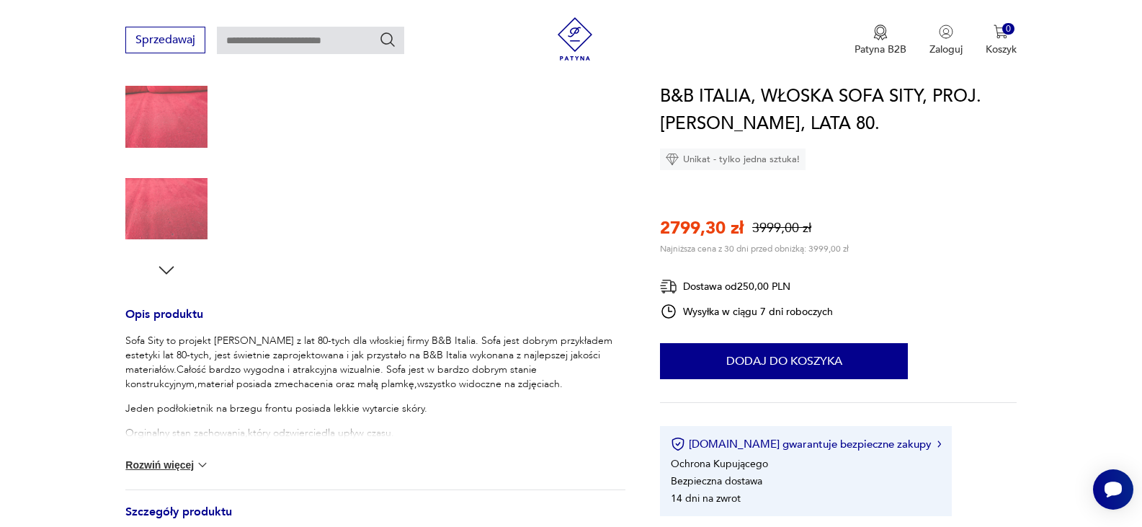
click at [155, 464] on button "Rozwiń więcej" at bounding box center [167, 465] width 84 height 14
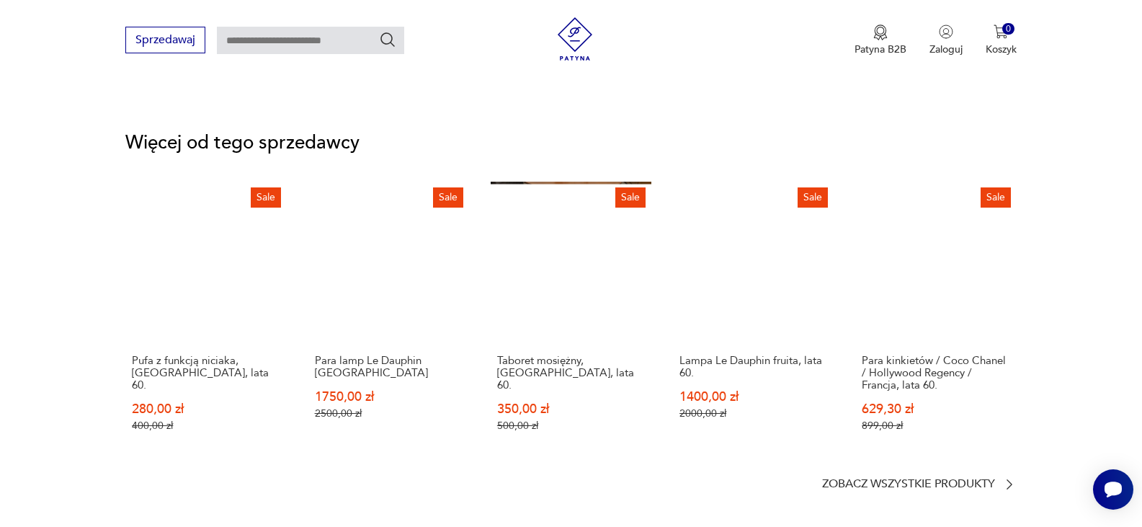
scroll to position [2018, 0]
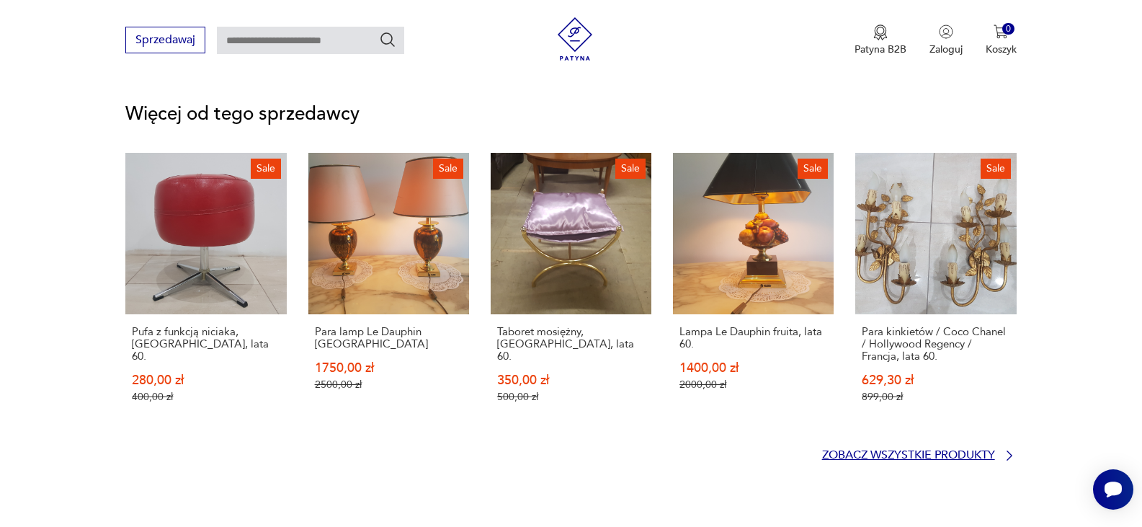
click at [892, 450] on p "Zobacz wszystkie produkty" at bounding box center [908, 454] width 173 height 9
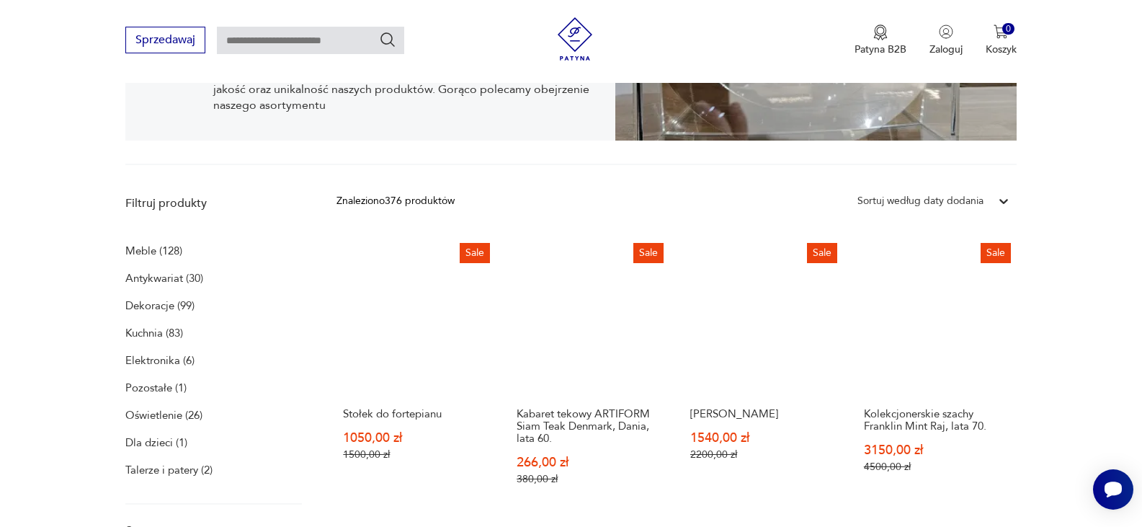
scroll to position [354, 0]
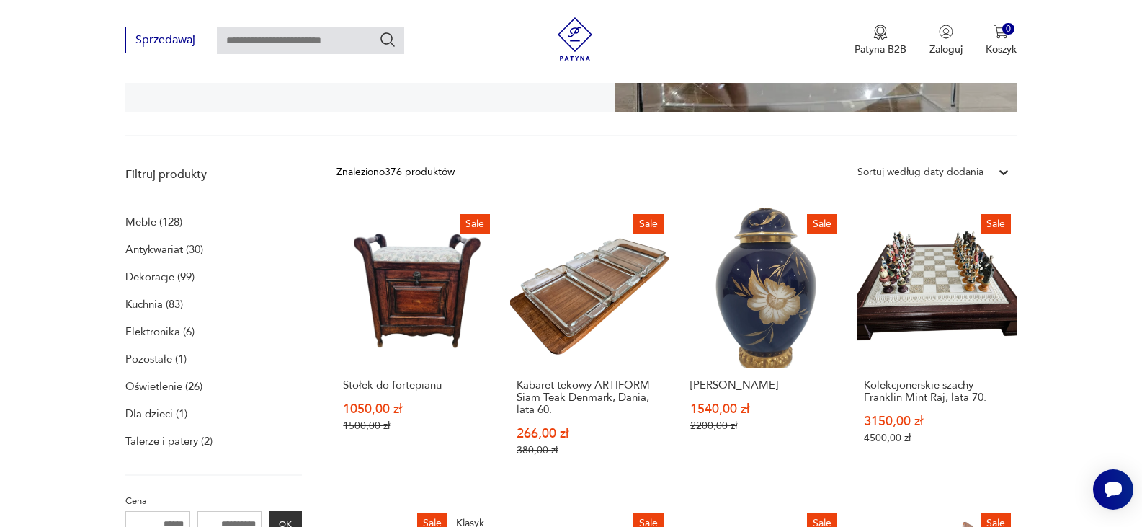
click at [153, 244] on p "Antykwariat (30)" at bounding box center [164, 249] width 78 height 20
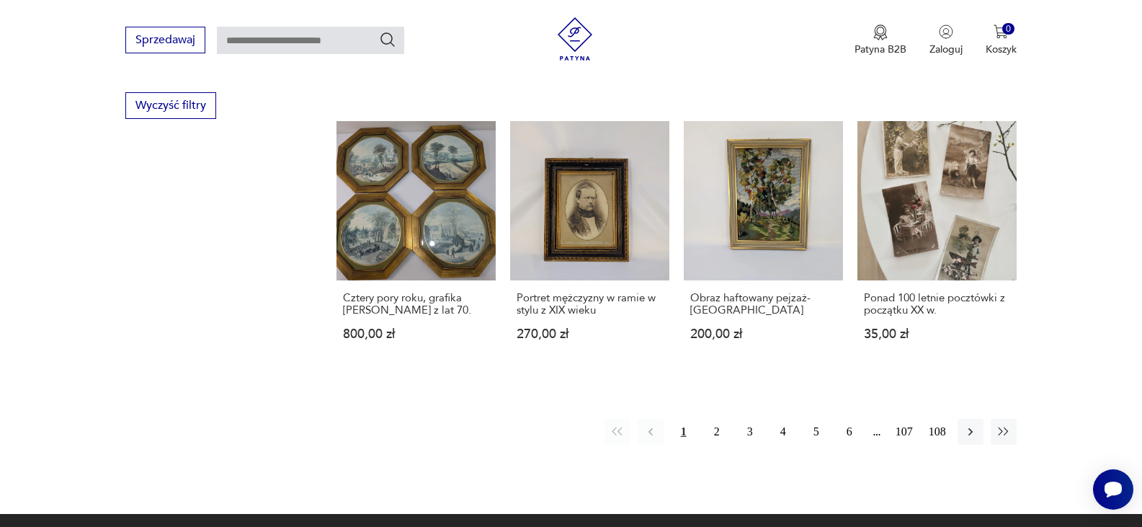
scroll to position [1358, 0]
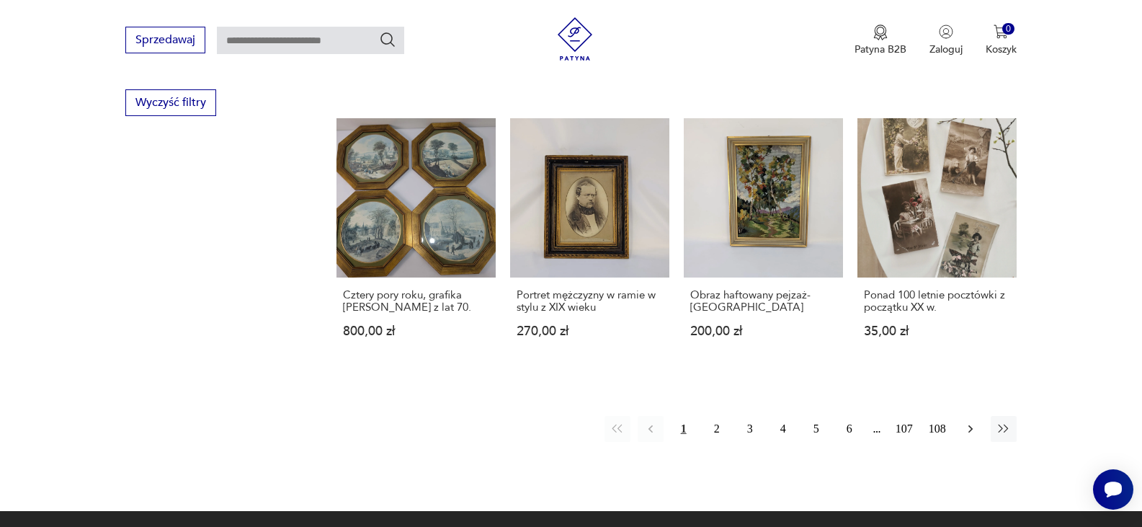
click at [971, 422] on icon "button" at bounding box center [971, 429] width 14 height 14
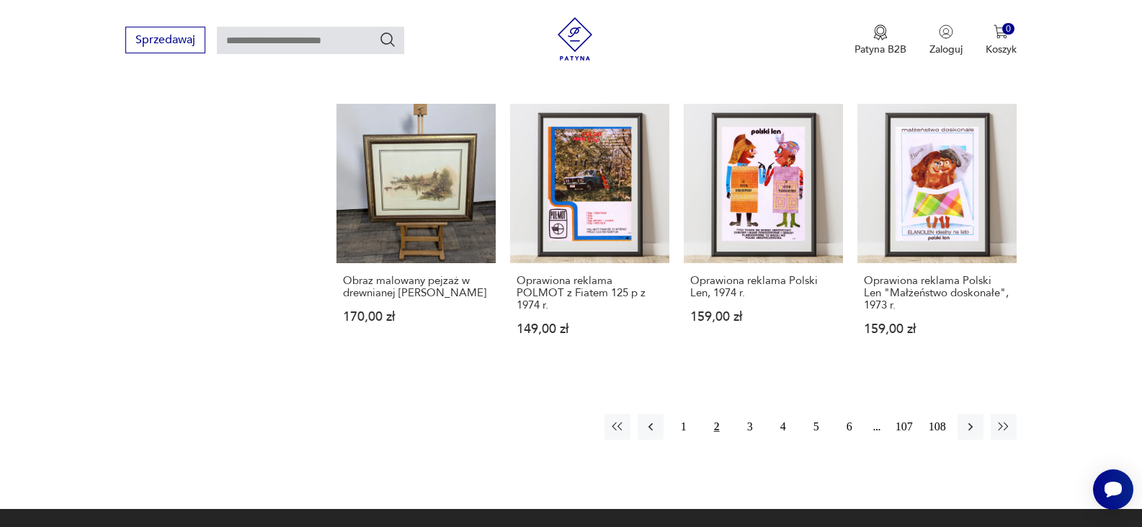
scroll to position [1492, 0]
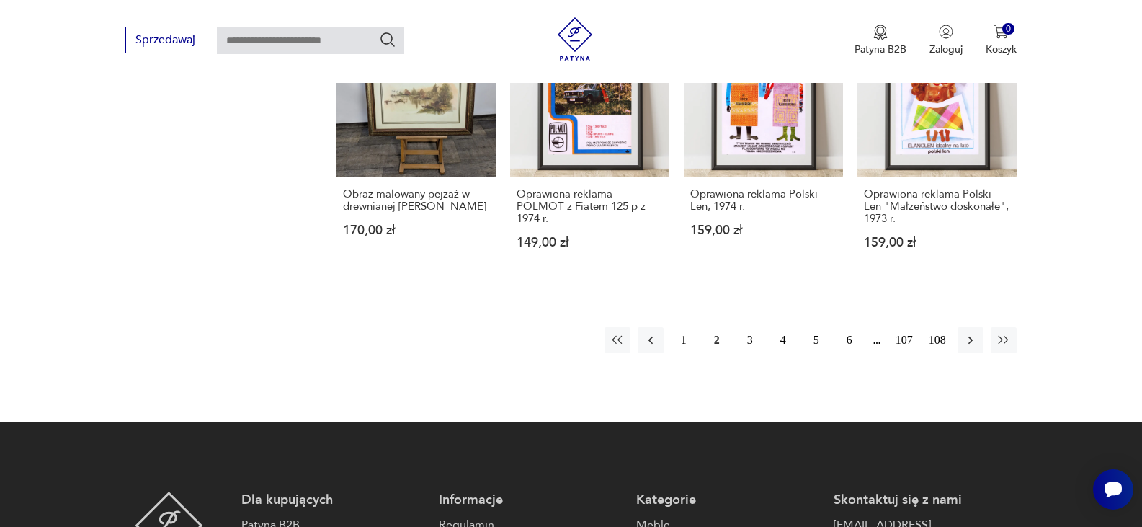
click at [744, 327] on button "3" at bounding box center [750, 340] width 26 height 26
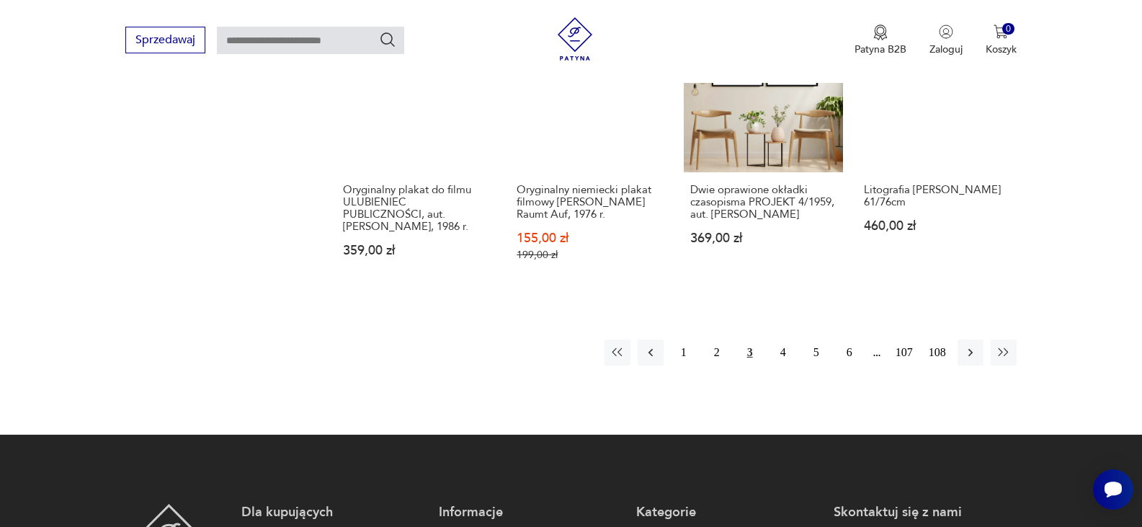
scroll to position [1521, 0]
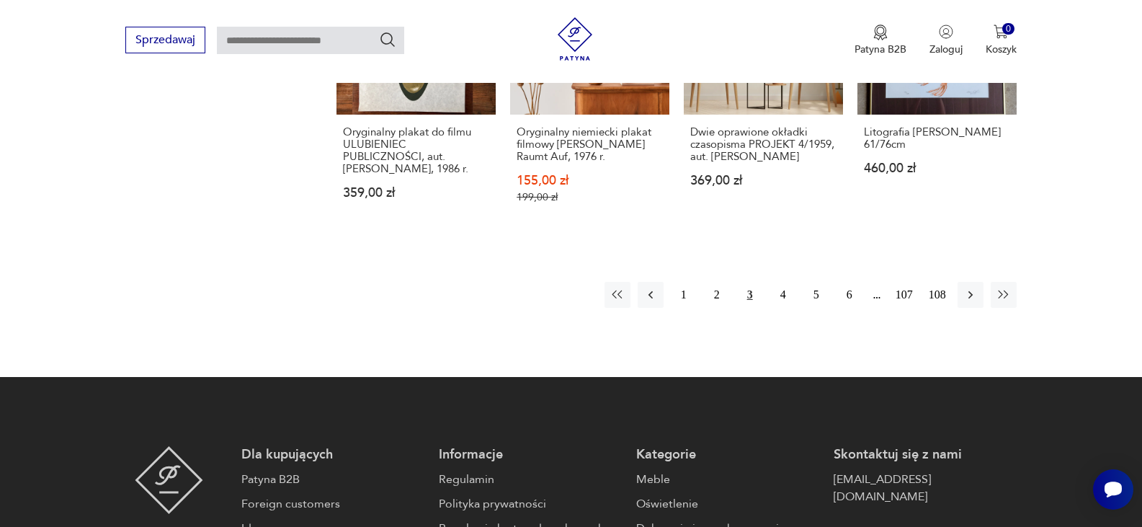
drag, startPoint x: 594, startPoint y: 339, endPoint x: 1077, endPoint y: 331, distance: 482.9
click at [783, 294] on button "4" at bounding box center [783, 295] width 26 height 26
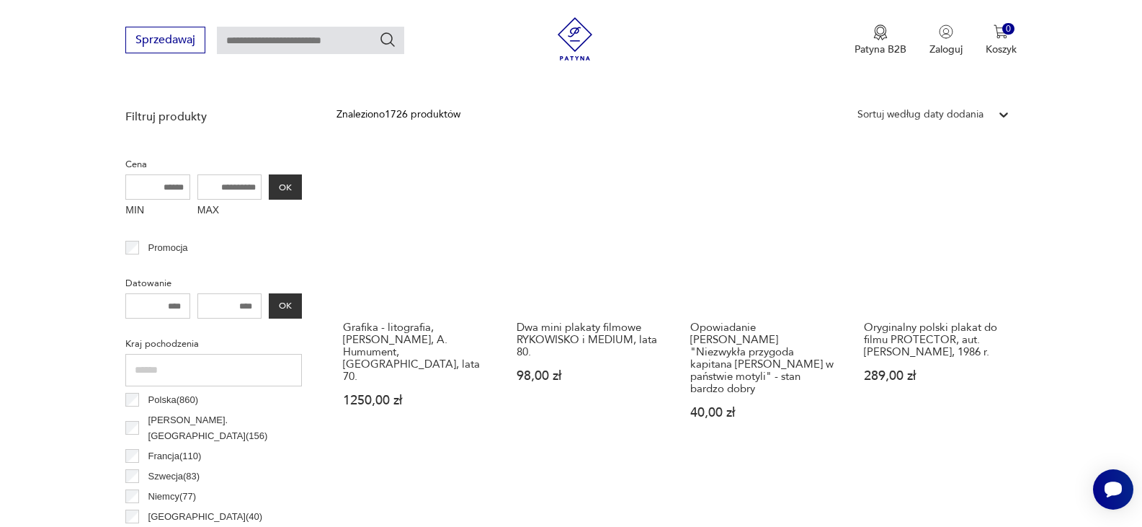
scroll to position [426, 0]
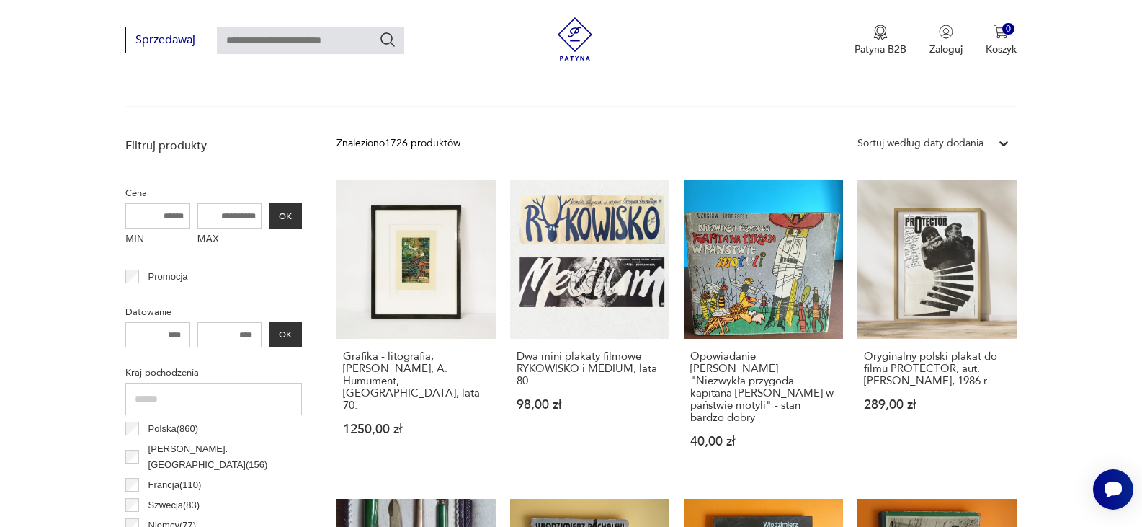
click at [249, 30] on input "text" at bounding box center [310, 40] width 187 height 27
type input "**********"
click at [385, 42] on icon "Szukaj" at bounding box center [387, 39] width 17 height 17
type input "**********"
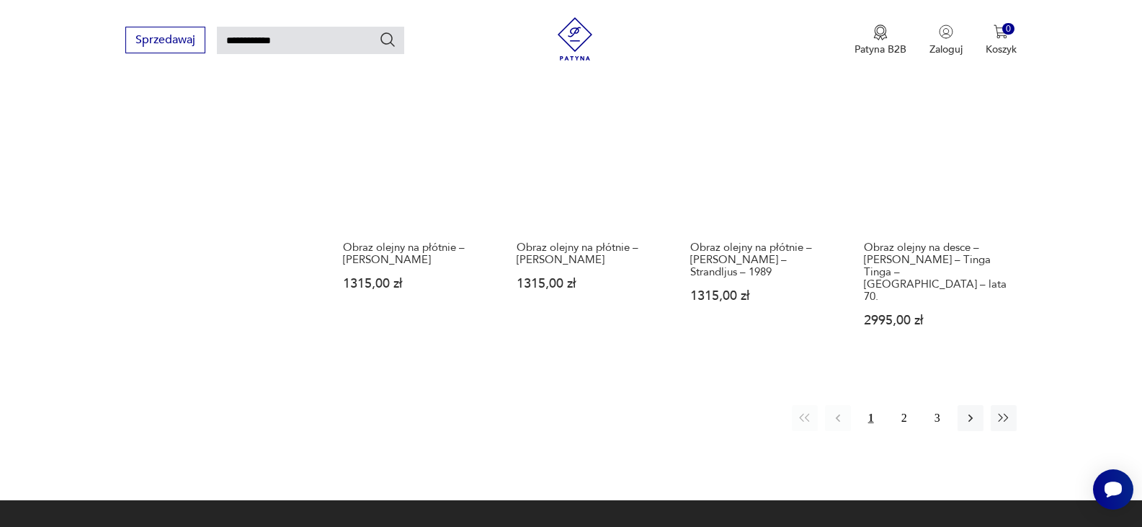
scroll to position [1060, 0]
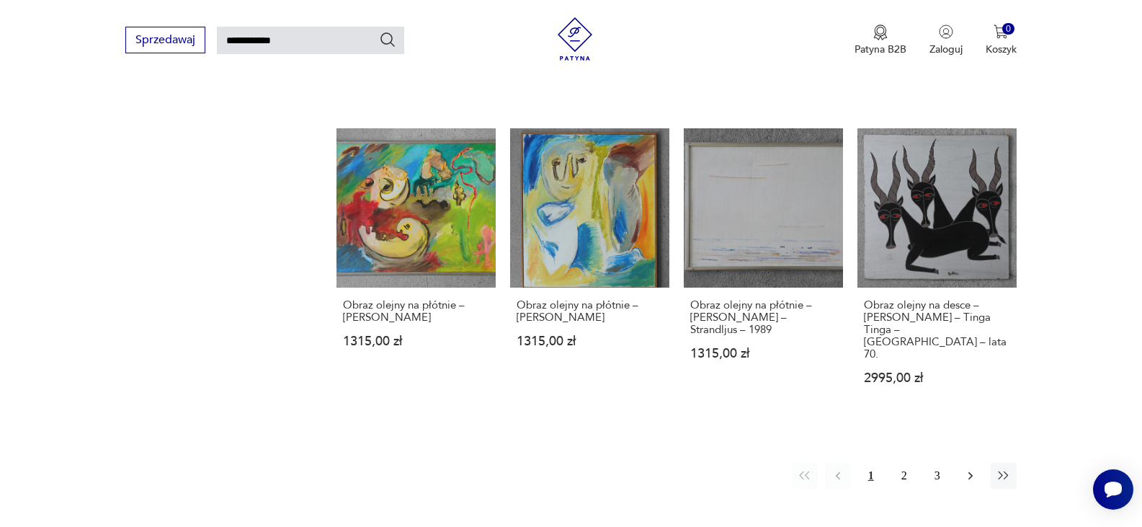
click at [971, 468] on icon "button" at bounding box center [971, 475] width 14 height 14
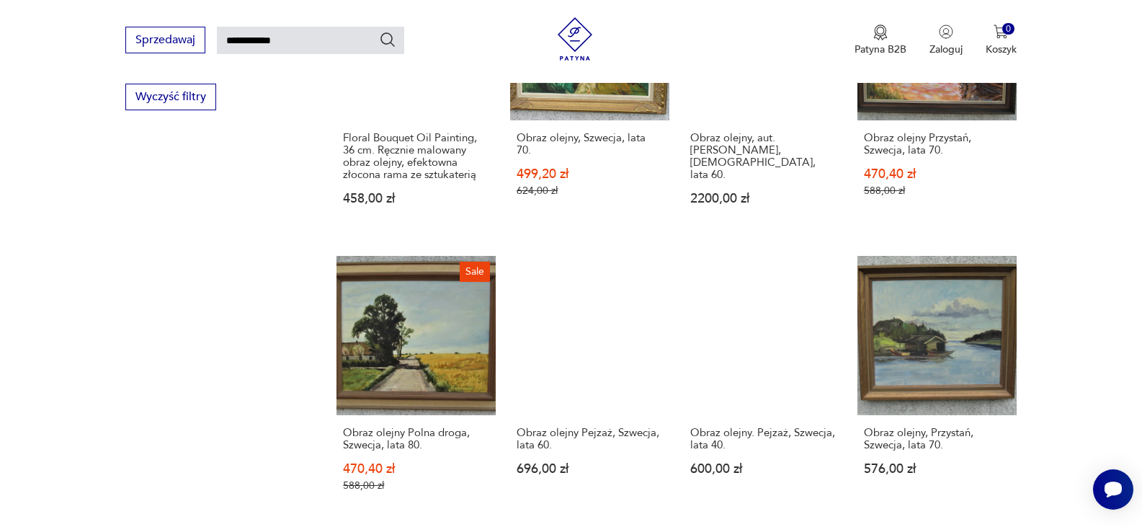
scroll to position [1002, 0]
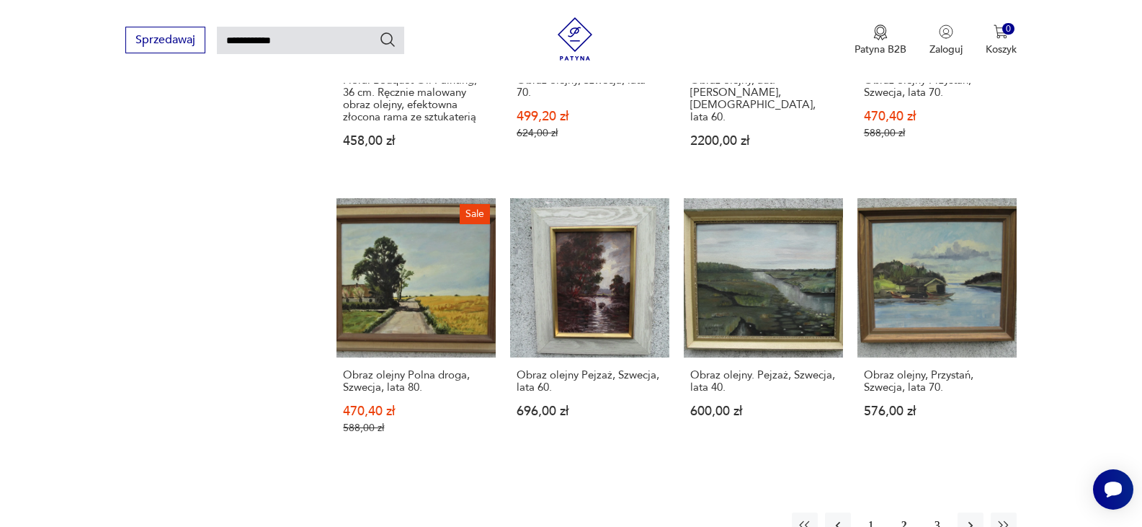
click at [933, 512] on button "3" at bounding box center [938, 525] width 26 height 26
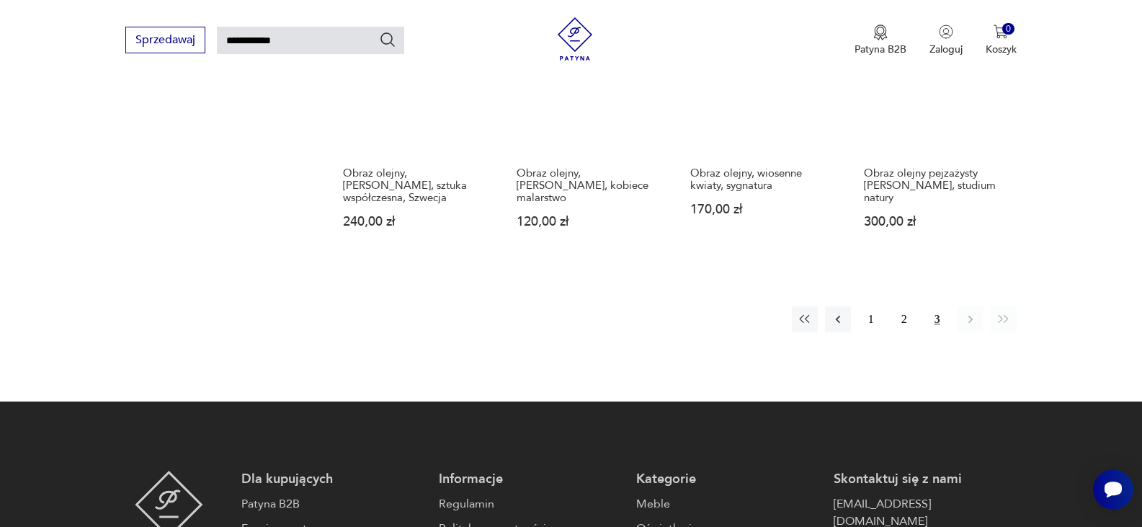
scroll to position [1233, 0]
